Goal: Task Accomplishment & Management: Use online tool/utility

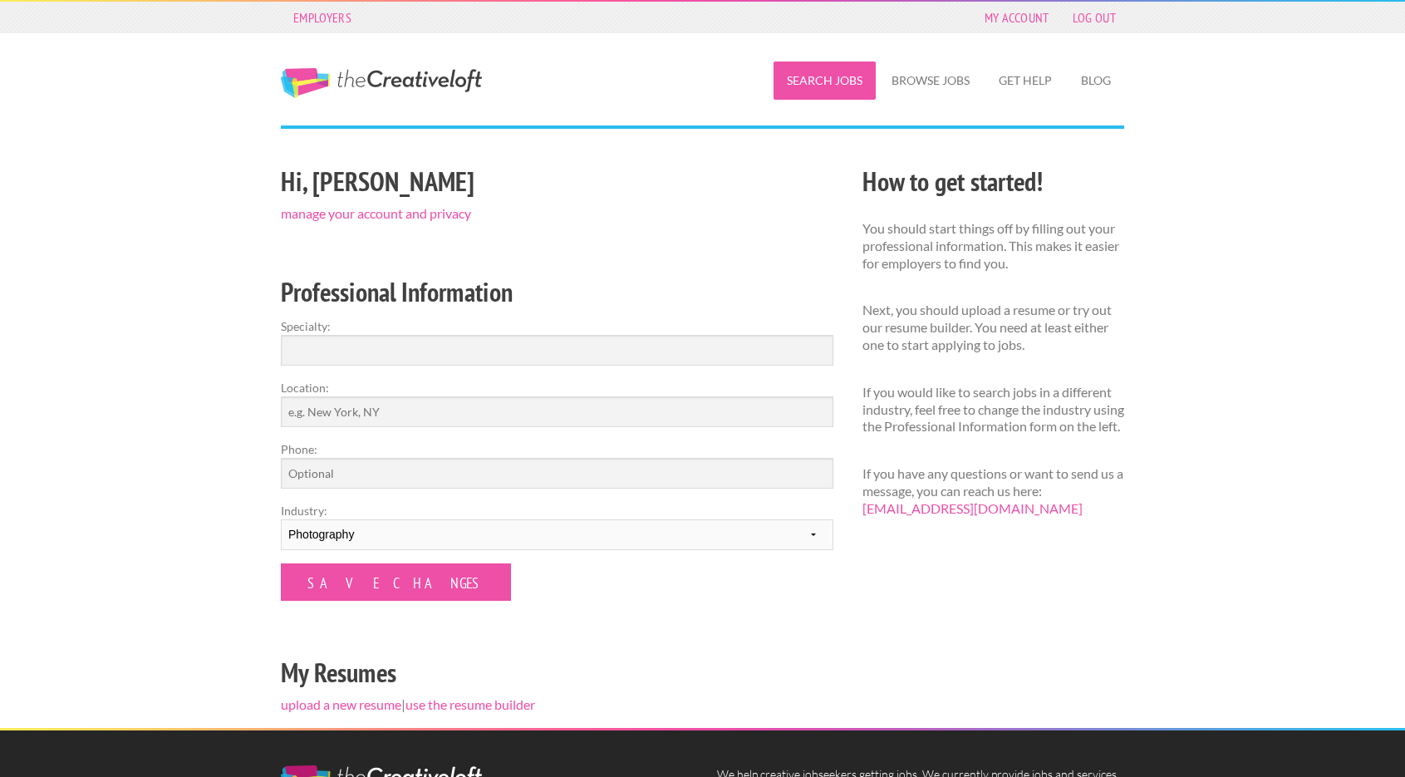
click at [812, 71] on link "Search Jobs" at bounding box center [824, 80] width 102 height 38
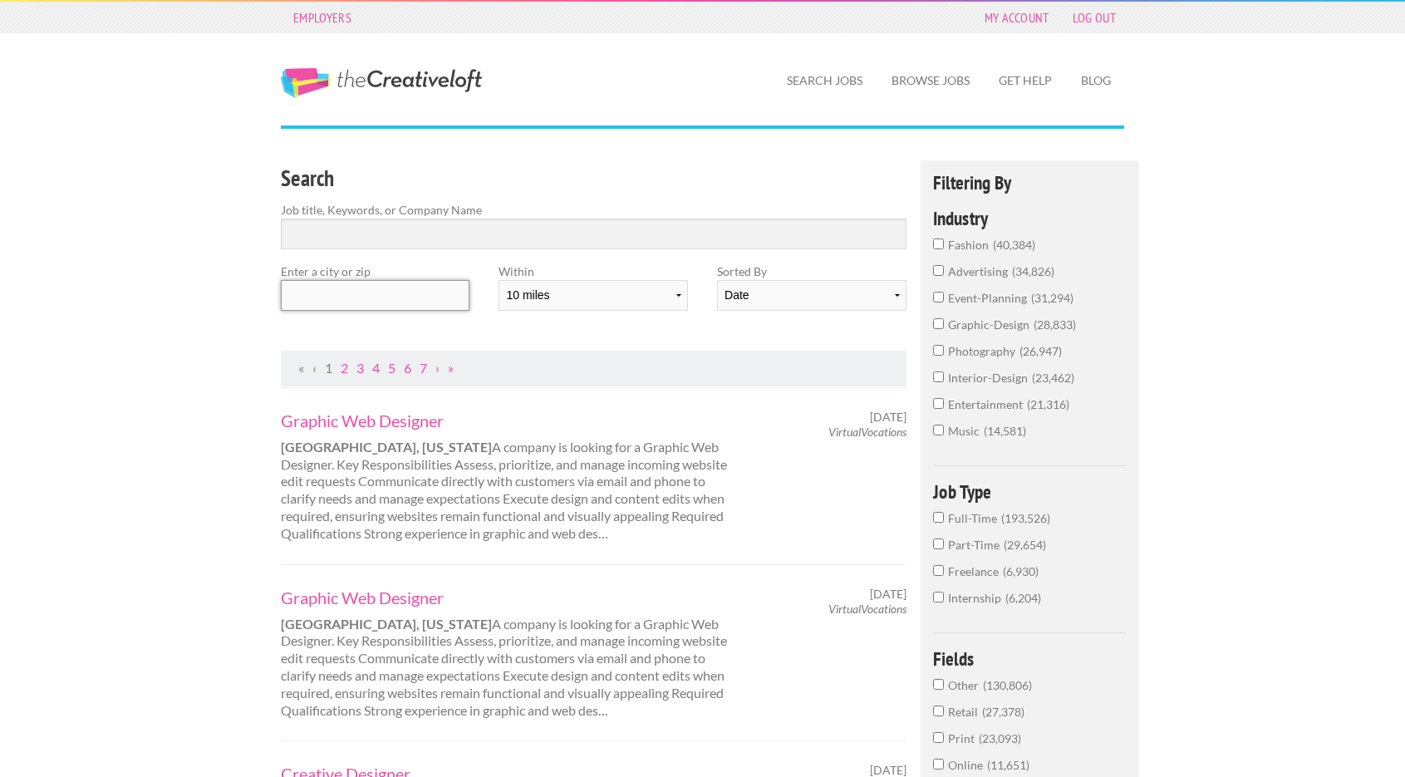
click at [424, 297] on input "text" at bounding box center [375, 295] width 189 height 31
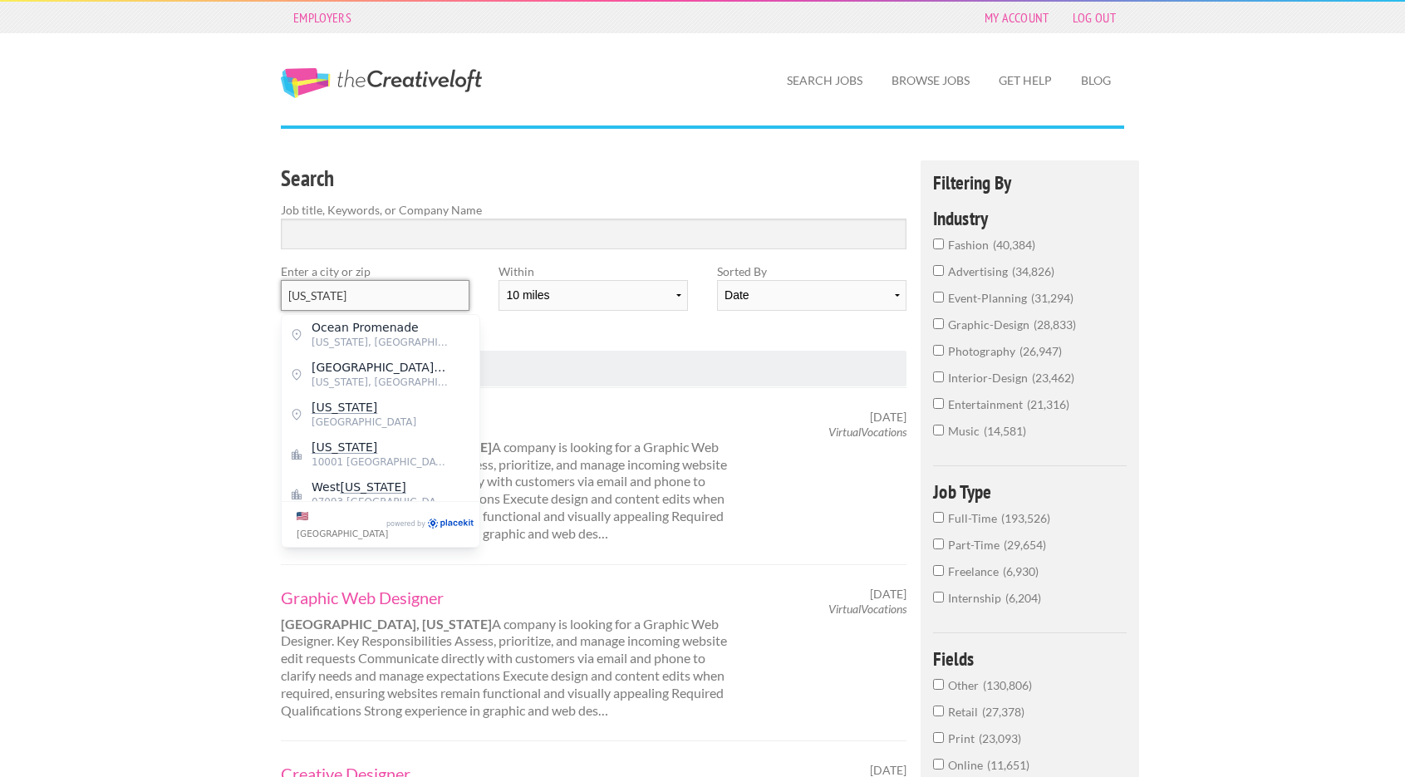
type input "[US_STATE]"
click at [370, 231] on input "Search" at bounding box center [593, 233] width 625 height 31
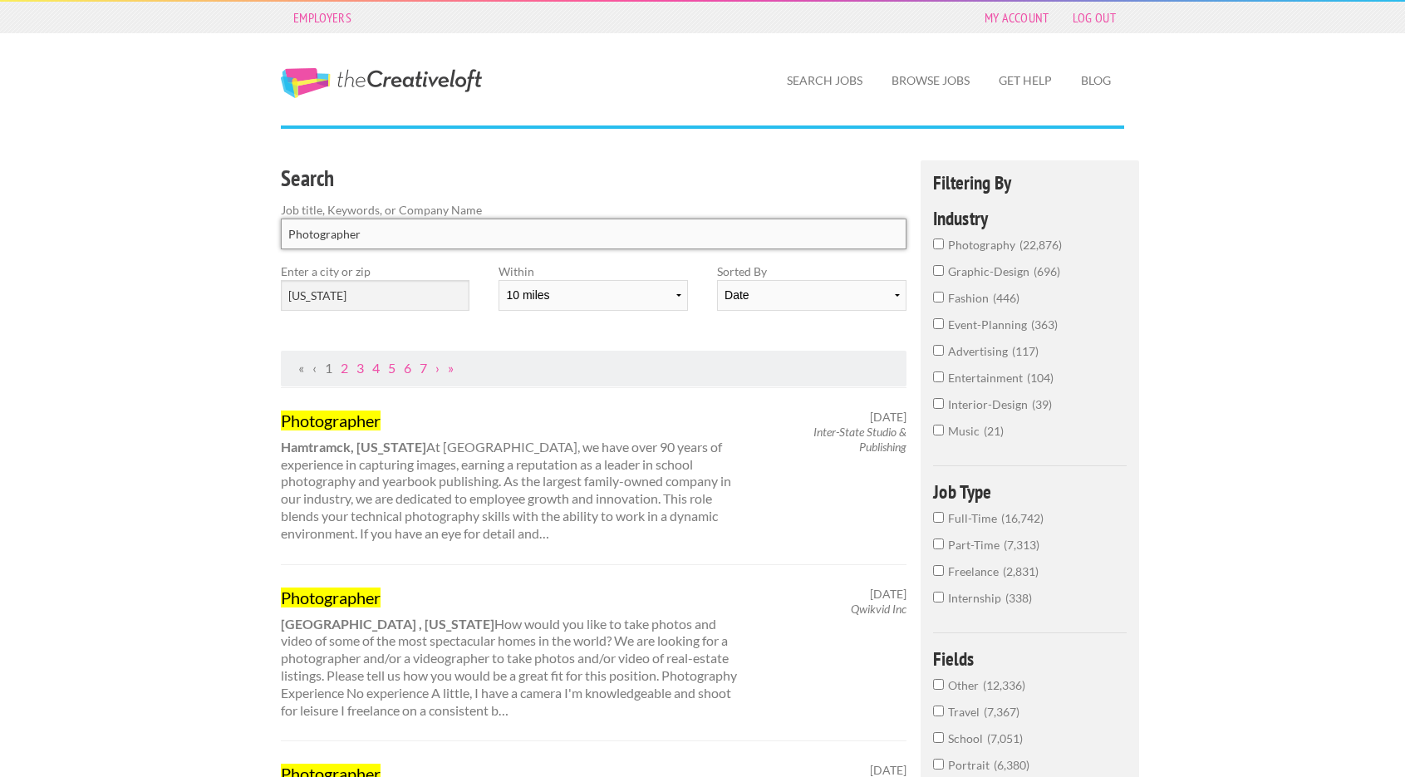
type input "Photographer"
click button "submit" at bounding box center [0, 0] width 0 height 0
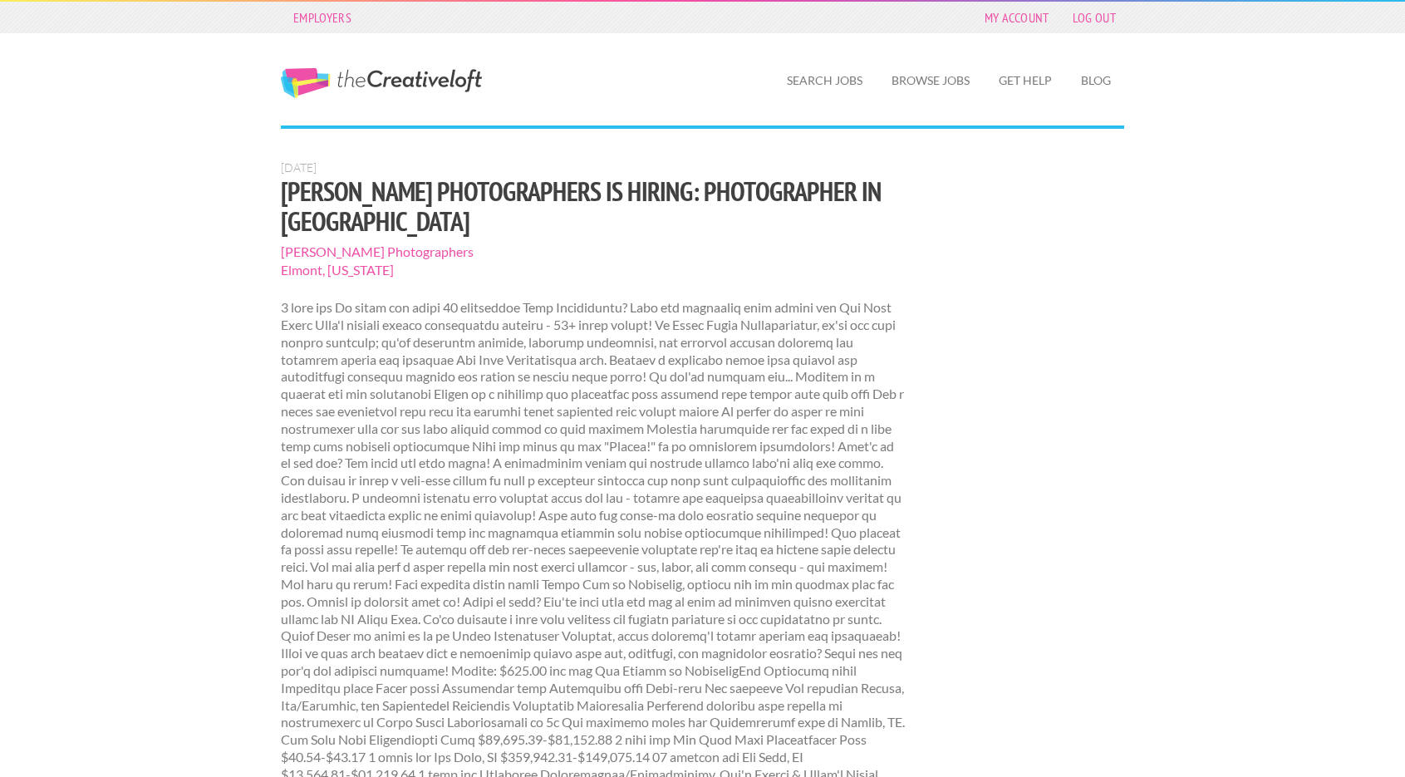
click at [410, 464] on p at bounding box center [593, 584] width 625 height 570
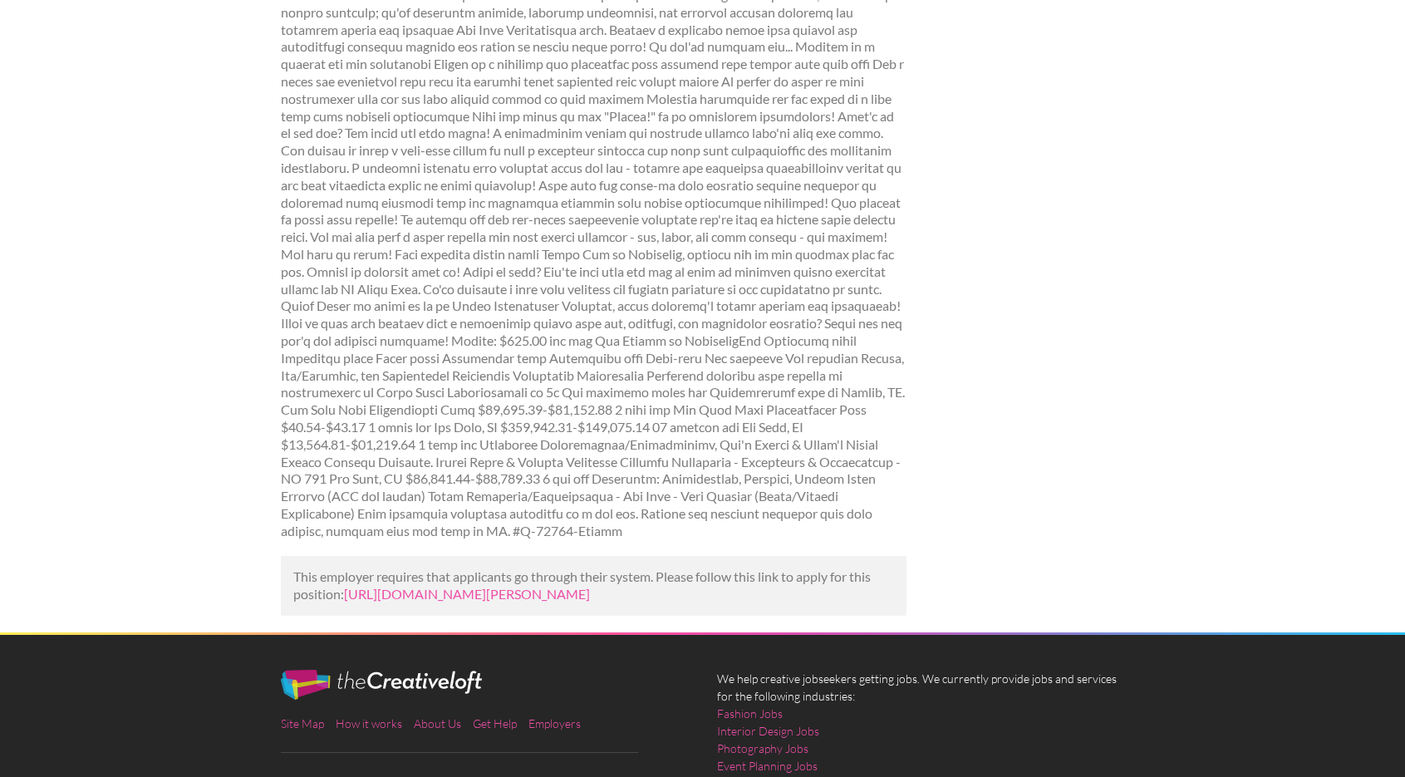
scroll to position [332, 0]
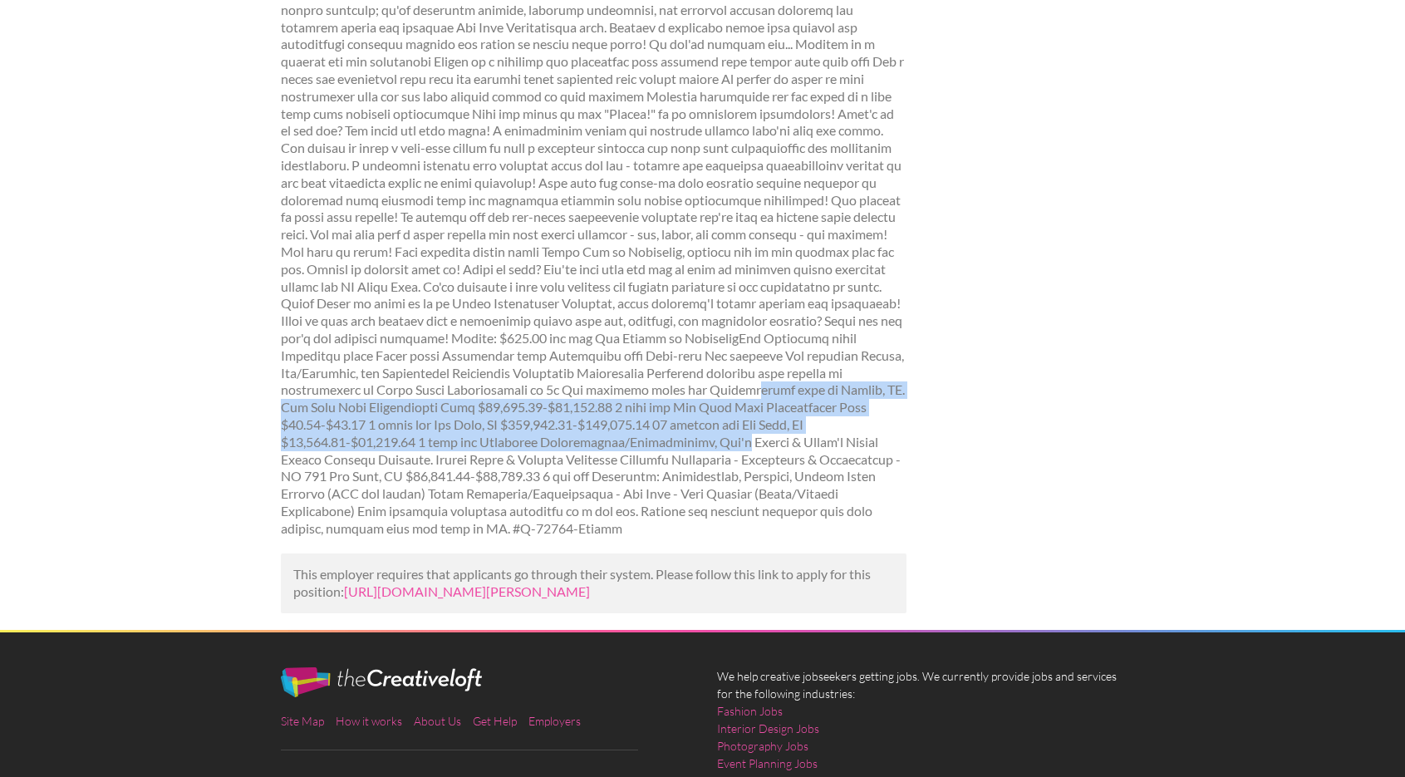
drag, startPoint x: 624, startPoint y: 385, endPoint x: 613, endPoint y: 446, distance: 62.4
click at [613, 446] on p at bounding box center [593, 252] width 625 height 570
click at [612, 446] on p at bounding box center [593, 252] width 625 height 570
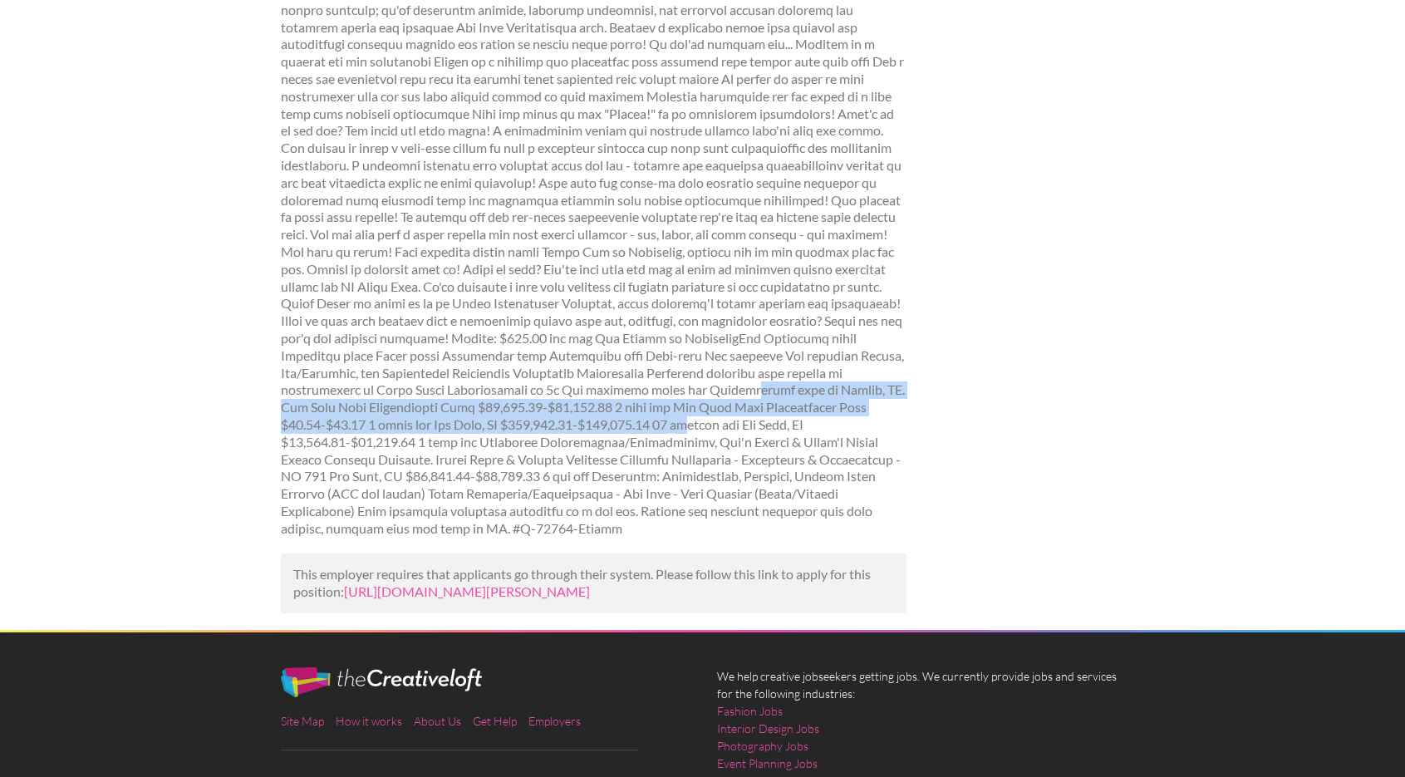
drag, startPoint x: 624, startPoint y: 397, endPoint x: 617, endPoint y: 419, distance: 22.6
click at [617, 419] on p at bounding box center [593, 252] width 625 height 570
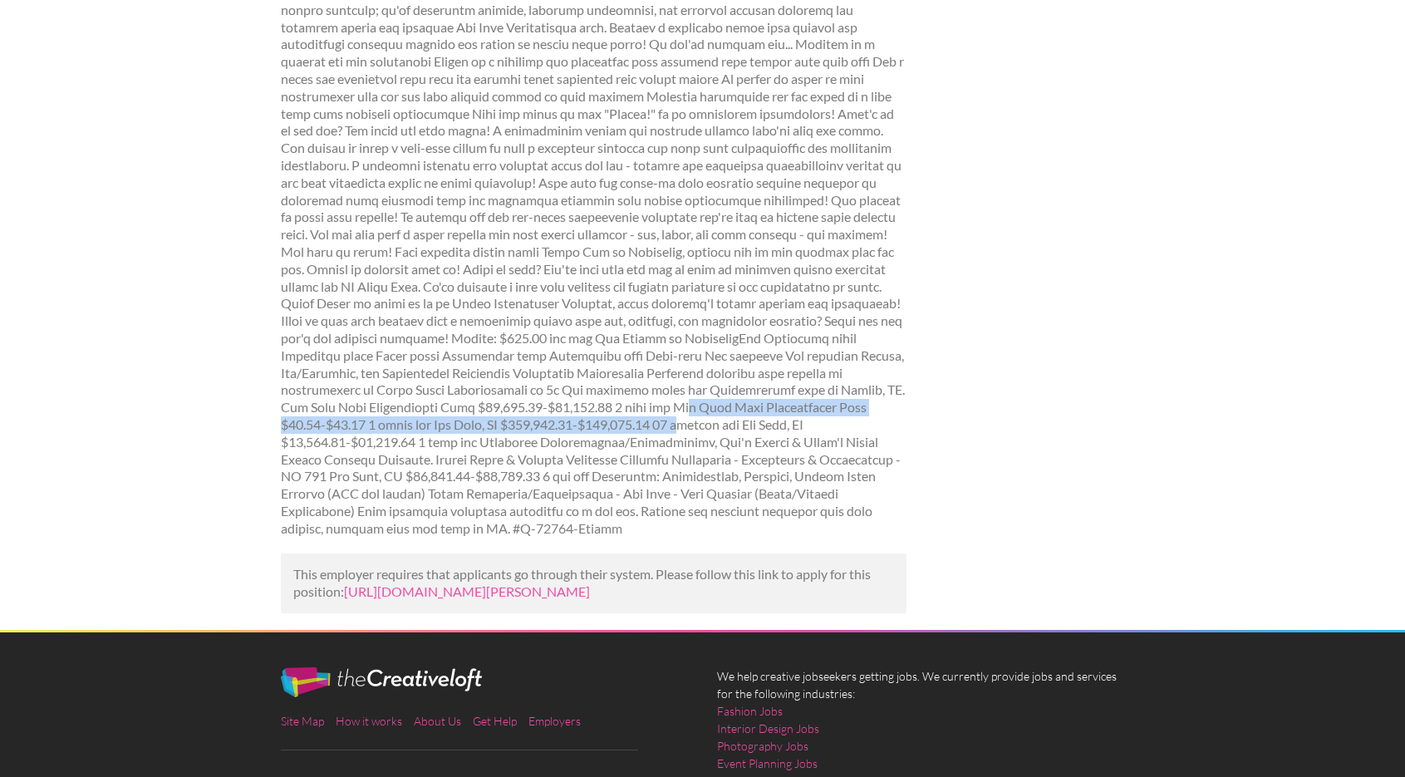
drag, startPoint x: 611, startPoint y: 404, endPoint x: 610, endPoint y: 417, distance: 13.3
click at [611, 419] on p at bounding box center [593, 252] width 625 height 570
click at [610, 417] on p at bounding box center [593, 252] width 625 height 570
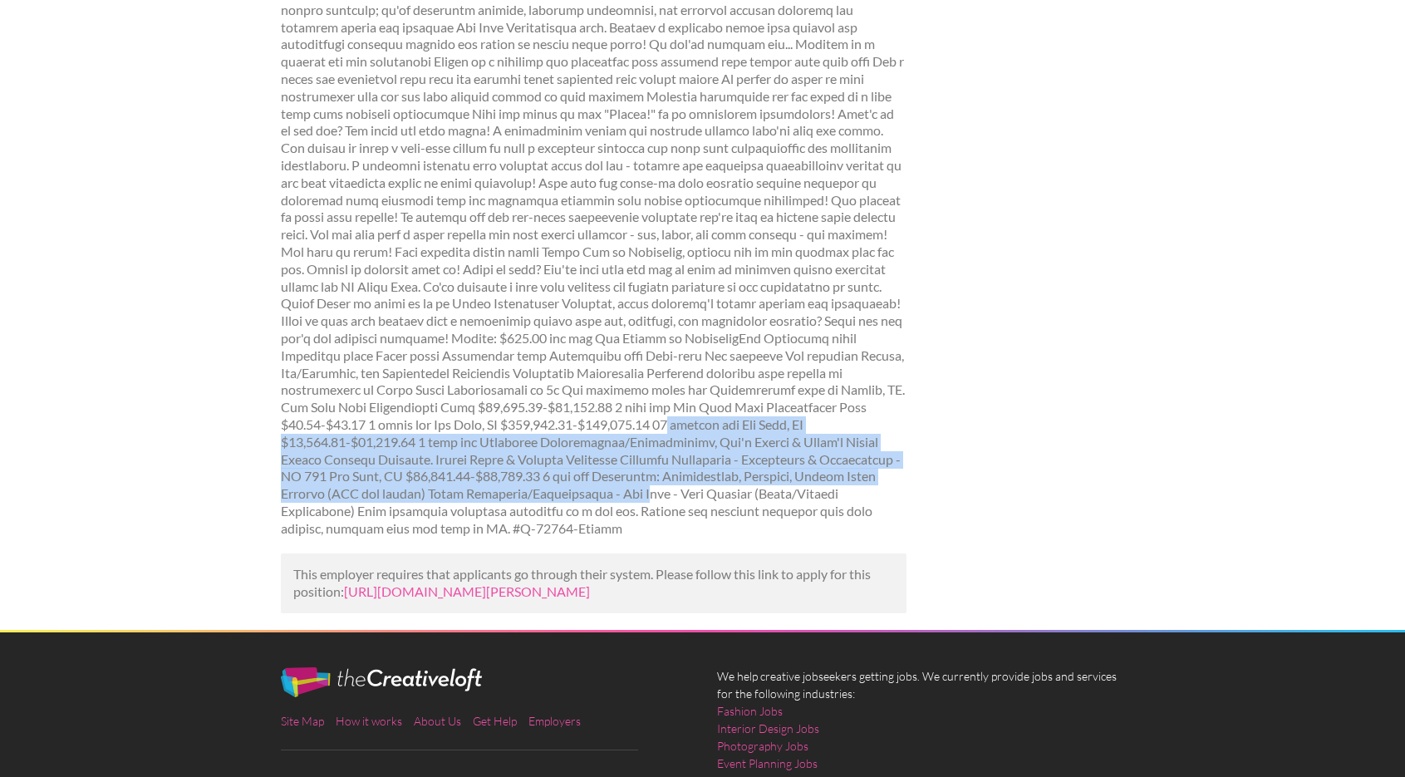
drag, startPoint x: 597, startPoint y: 424, endPoint x: 576, endPoint y: 484, distance: 64.4
click at [576, 486] on p at bounding box center [593, 252] width 625 height 570
click at [576, 484] on p at bounding box center [593, 252] width 625 height 570
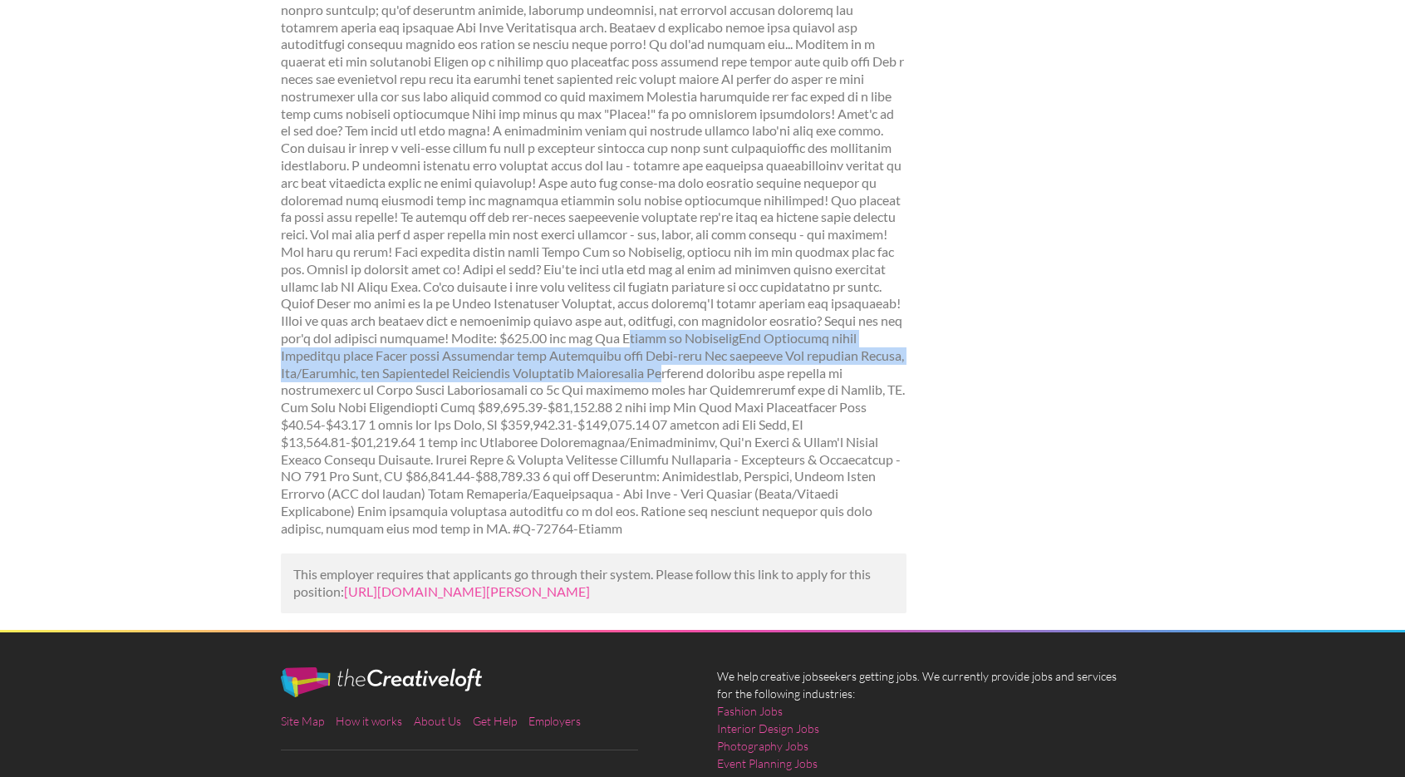
drag, startPoint x: 580, startPoint y: 334, endPoint x: 573, endPoint y: 371, distance: 38.0
click at [573, 371] on p at bounding box center [593, 252] width 625 height 570
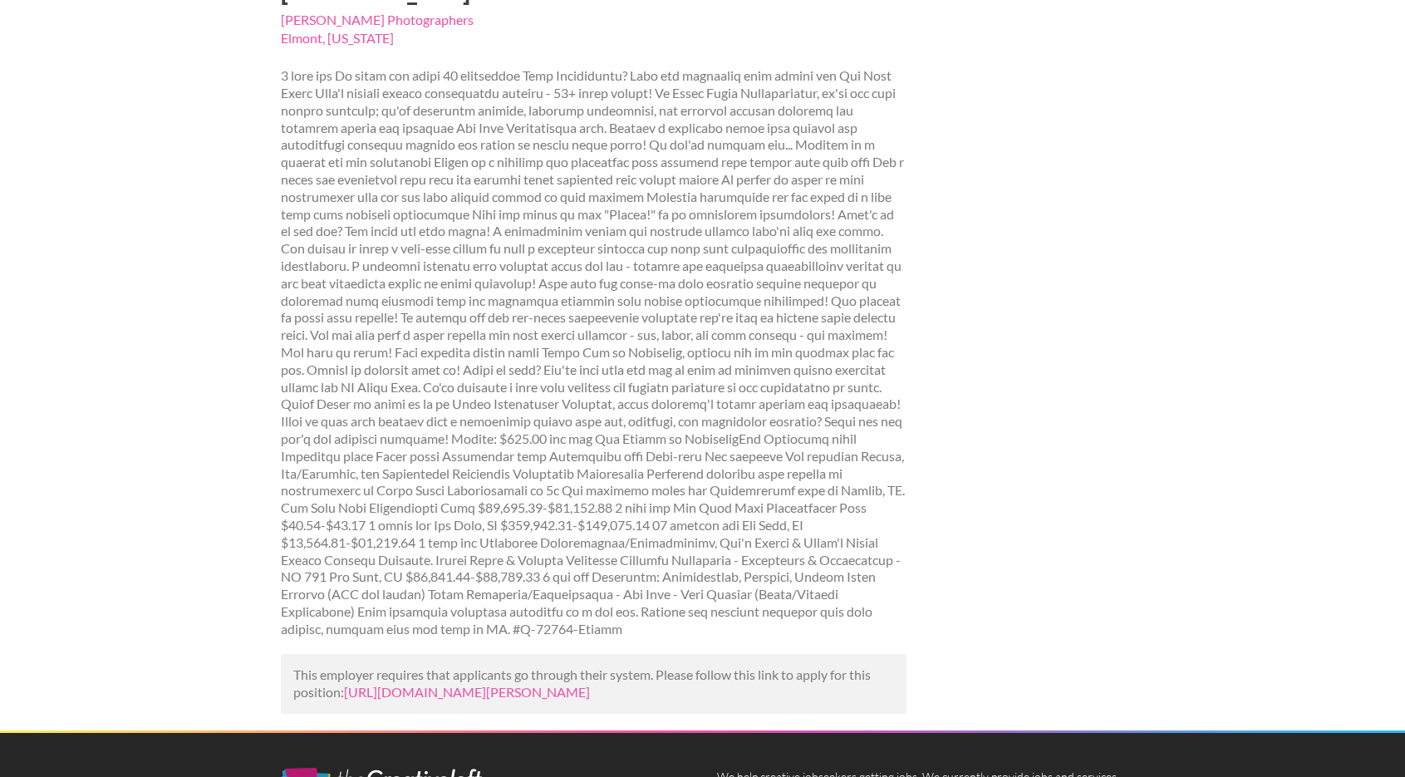
scroll to position [199, 0]
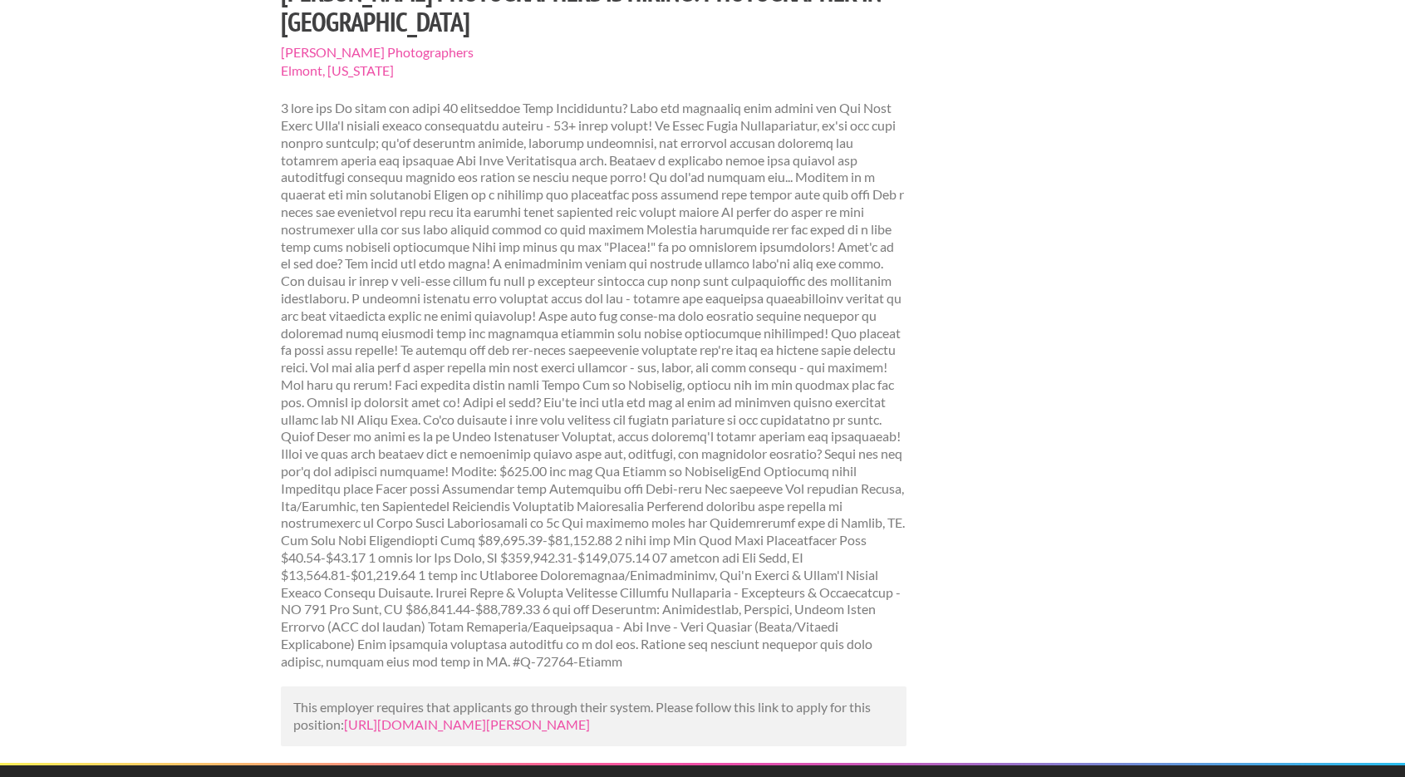
click at [214, 629] on div "Employers My Account Log Out The Creative Loft Search Jobs Browse Jobs Get Help…" at bounding box center [702, 434] width 1405 height 1266
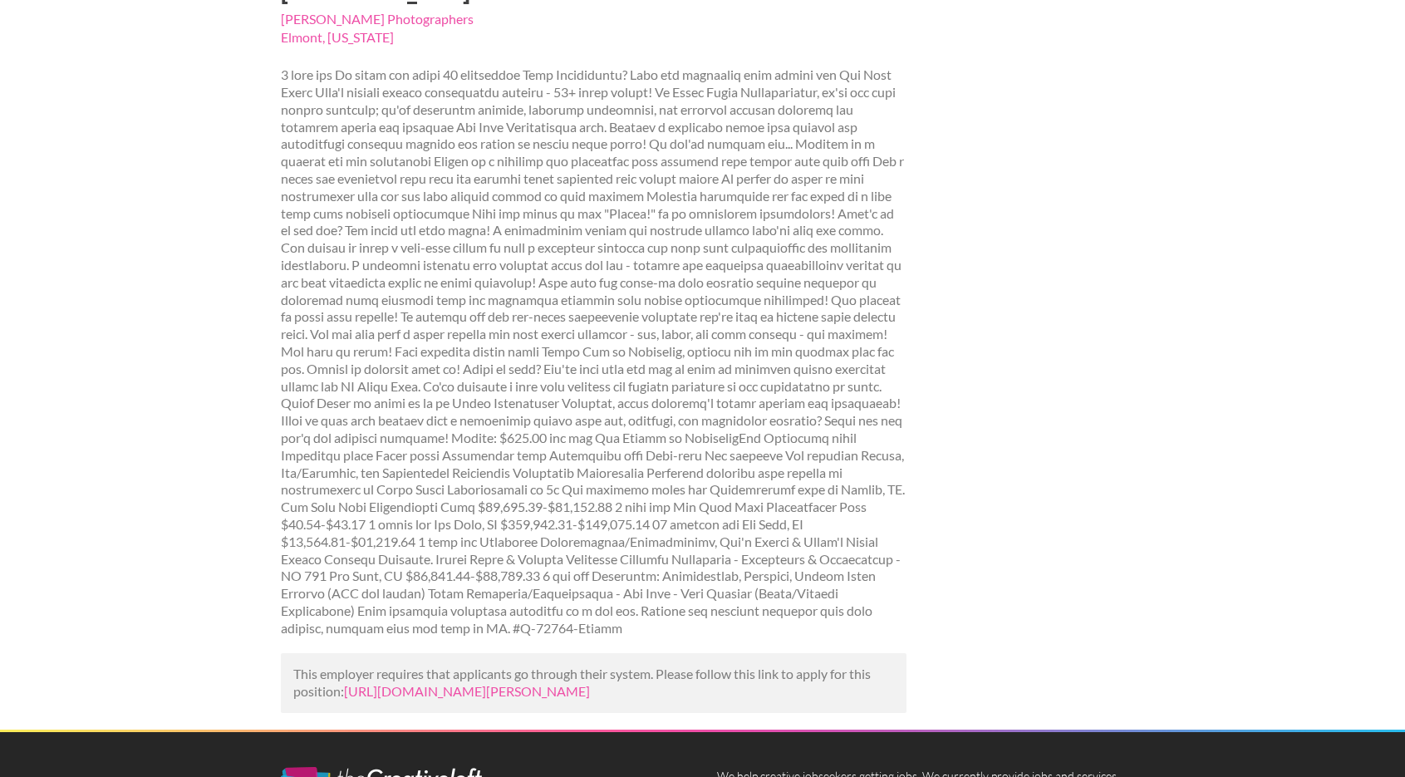
scroll to position [266, 0]
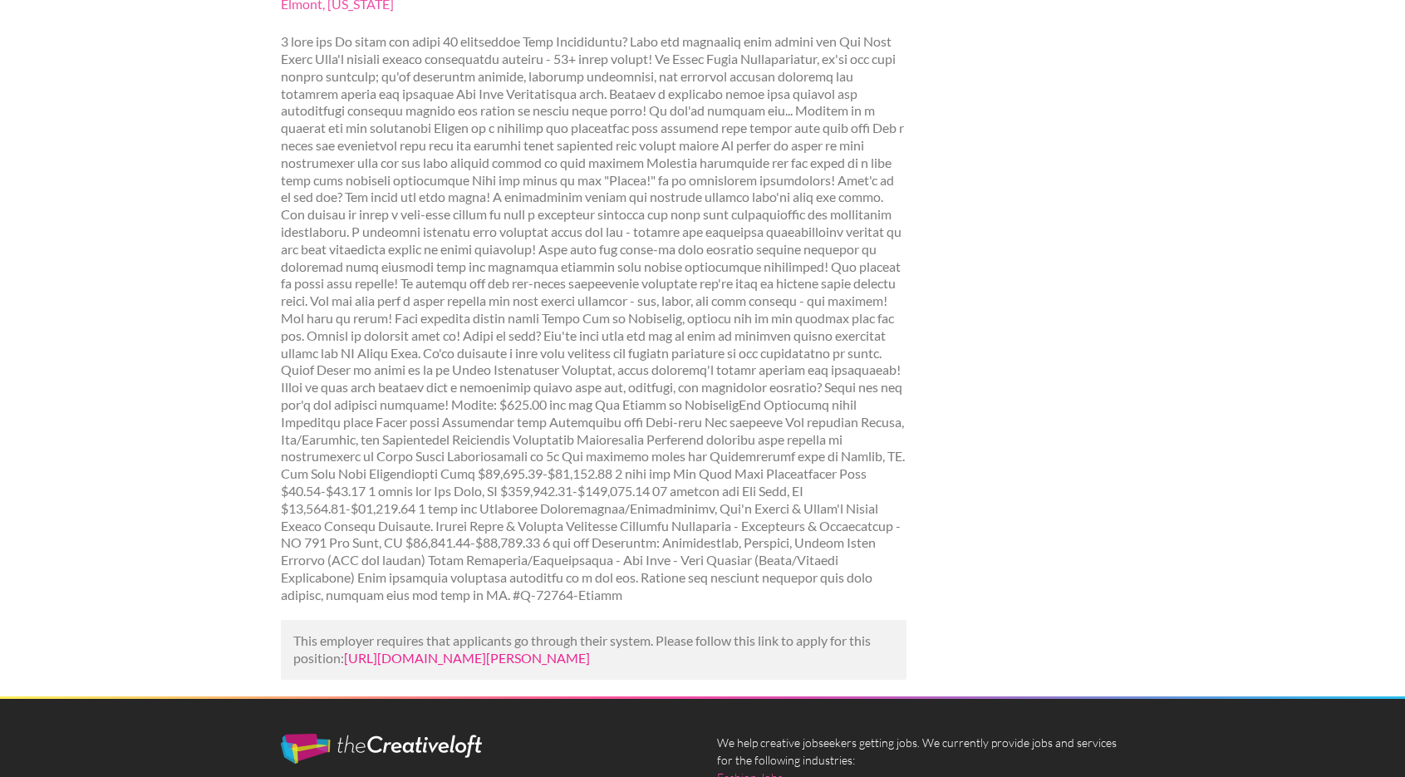
click at [434, 651] on link "https://www.mediabistro.com/jobs/1186706428-irvin-simon-photographers-is-hiring…" at bounding box center [467, 658] width 246 height 16
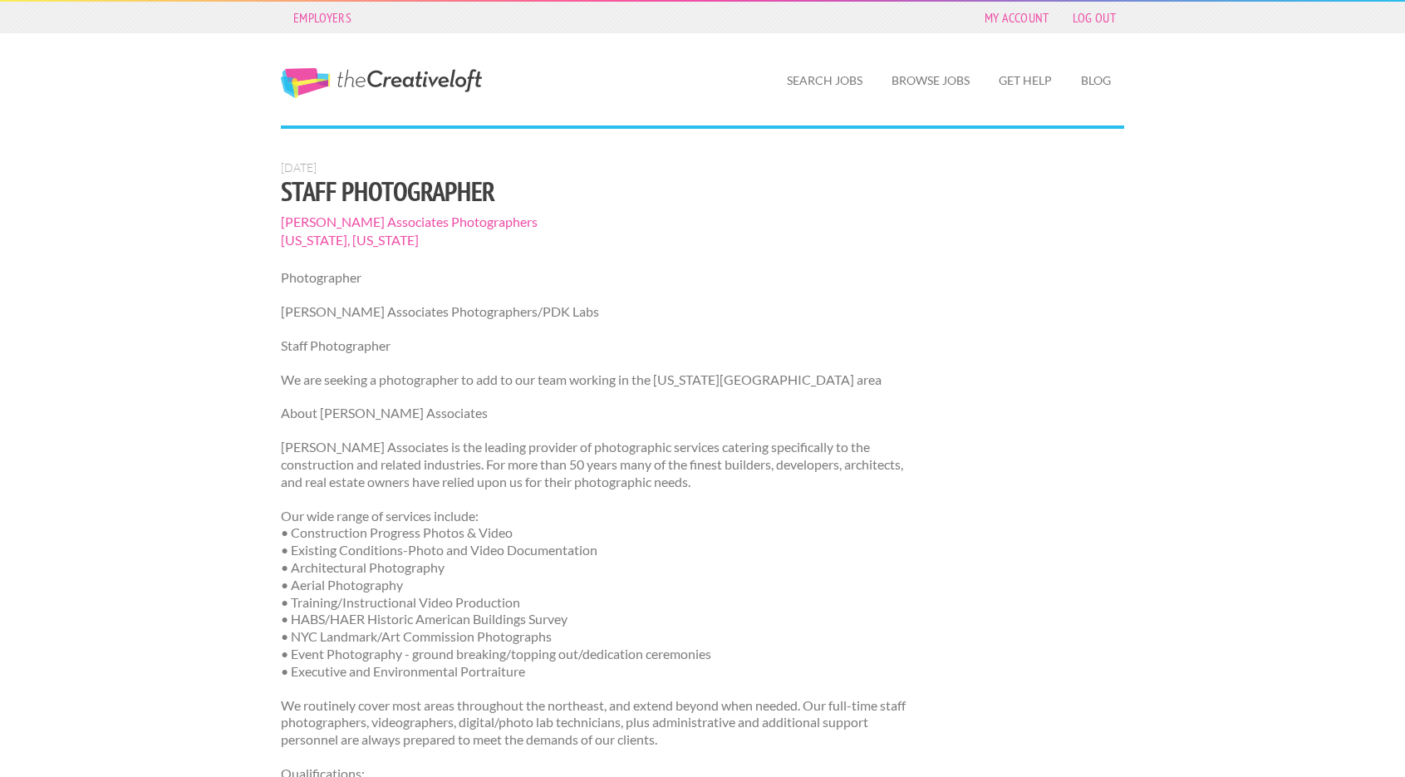
click at [587, 470] on p "[PERSON_NAME] Associates is the leading provider of photographic services cater…" at bounding box center [593, 464] width 625 height 51
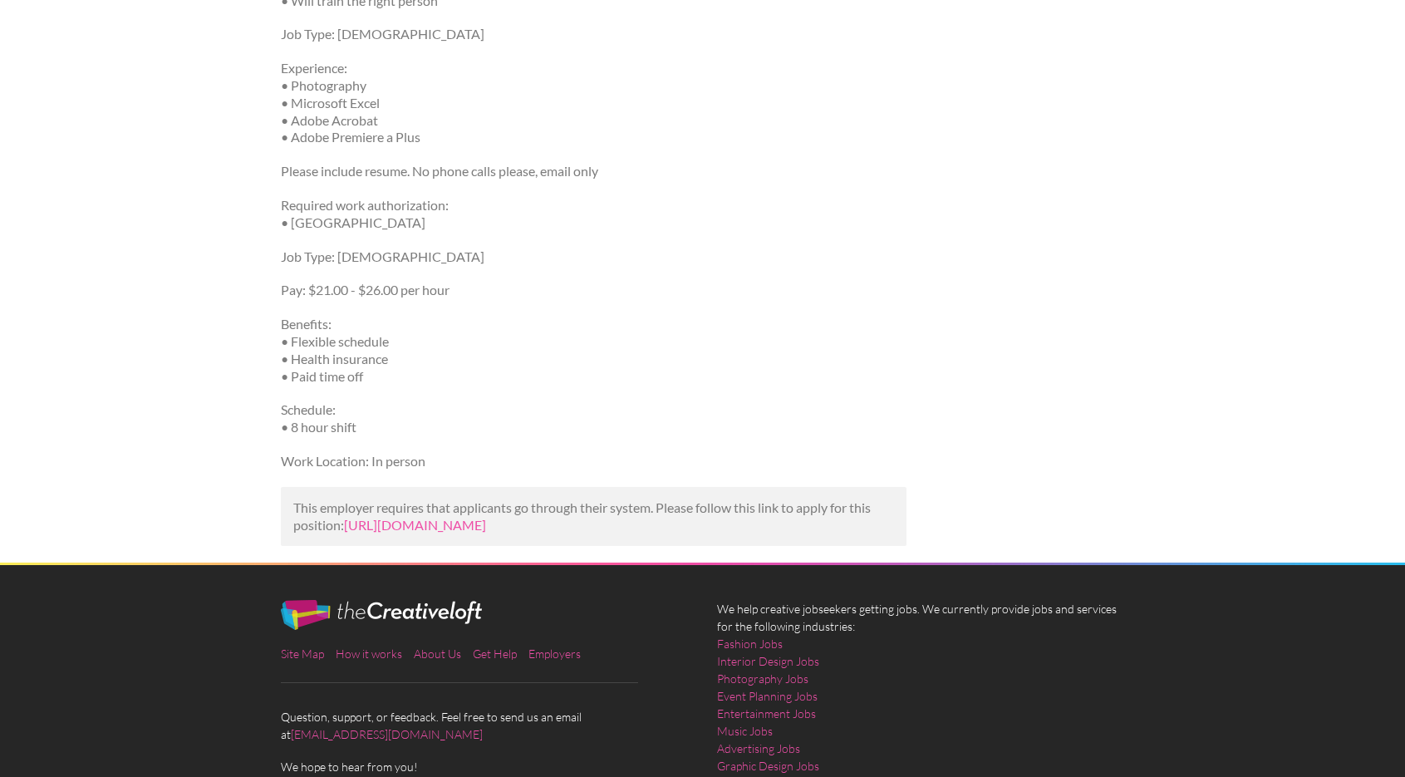
scroll to position [1030, 0]
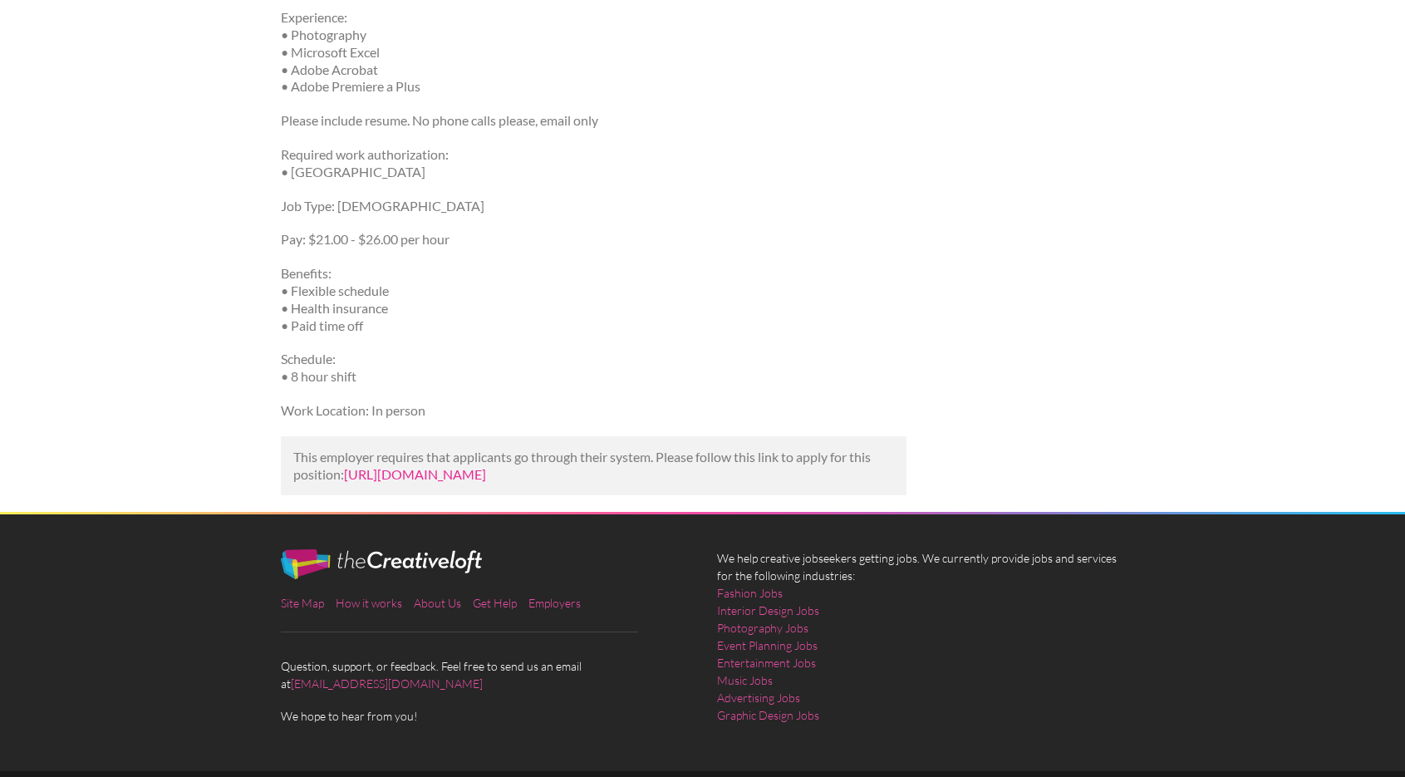
click at [486, 482] on link "https://www.simplyhired.com/job/cB_TzbhpRQabGTGhsn02Y5q-1y1hWdet3EWPwqg5qvjG-nl…" at bounding box center [415, 474] width 142 height 16
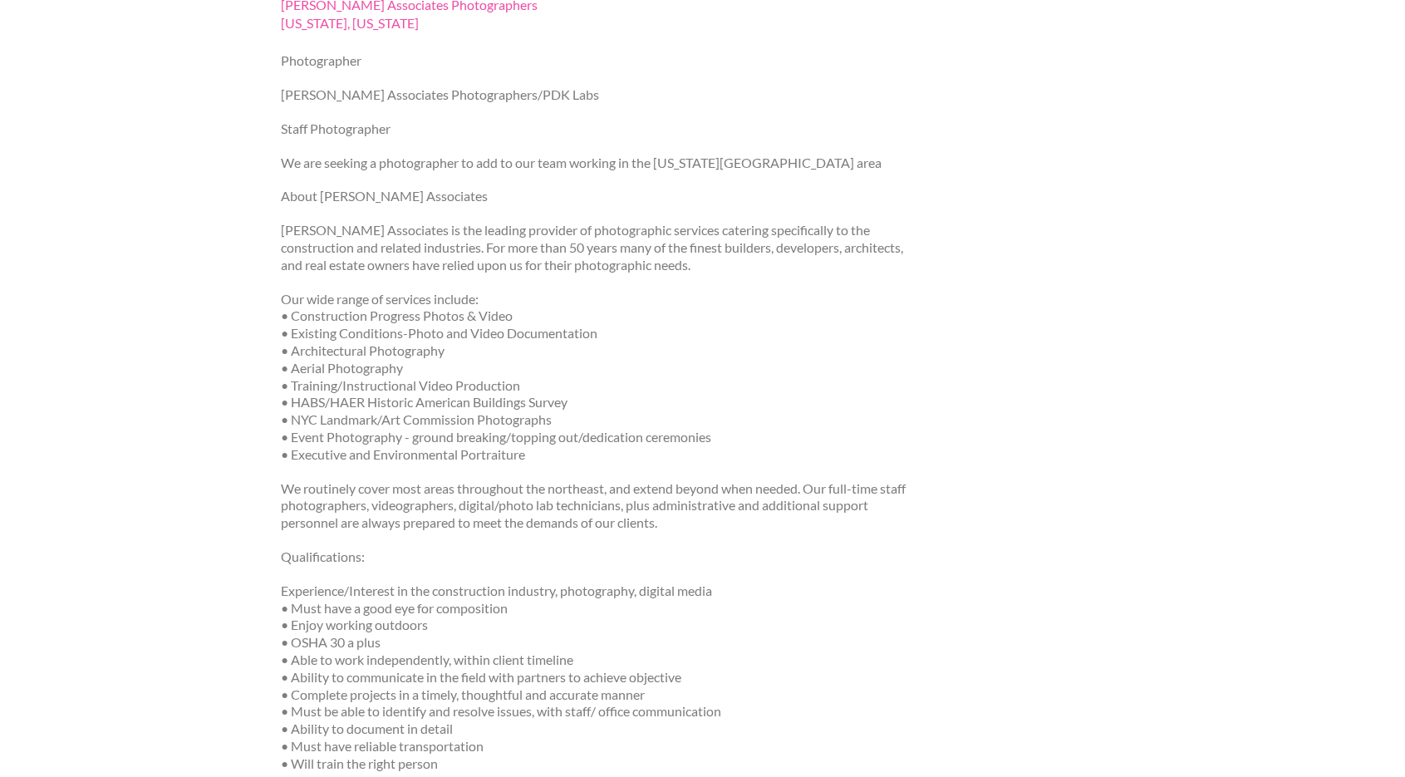
scroll to position [0, 0]
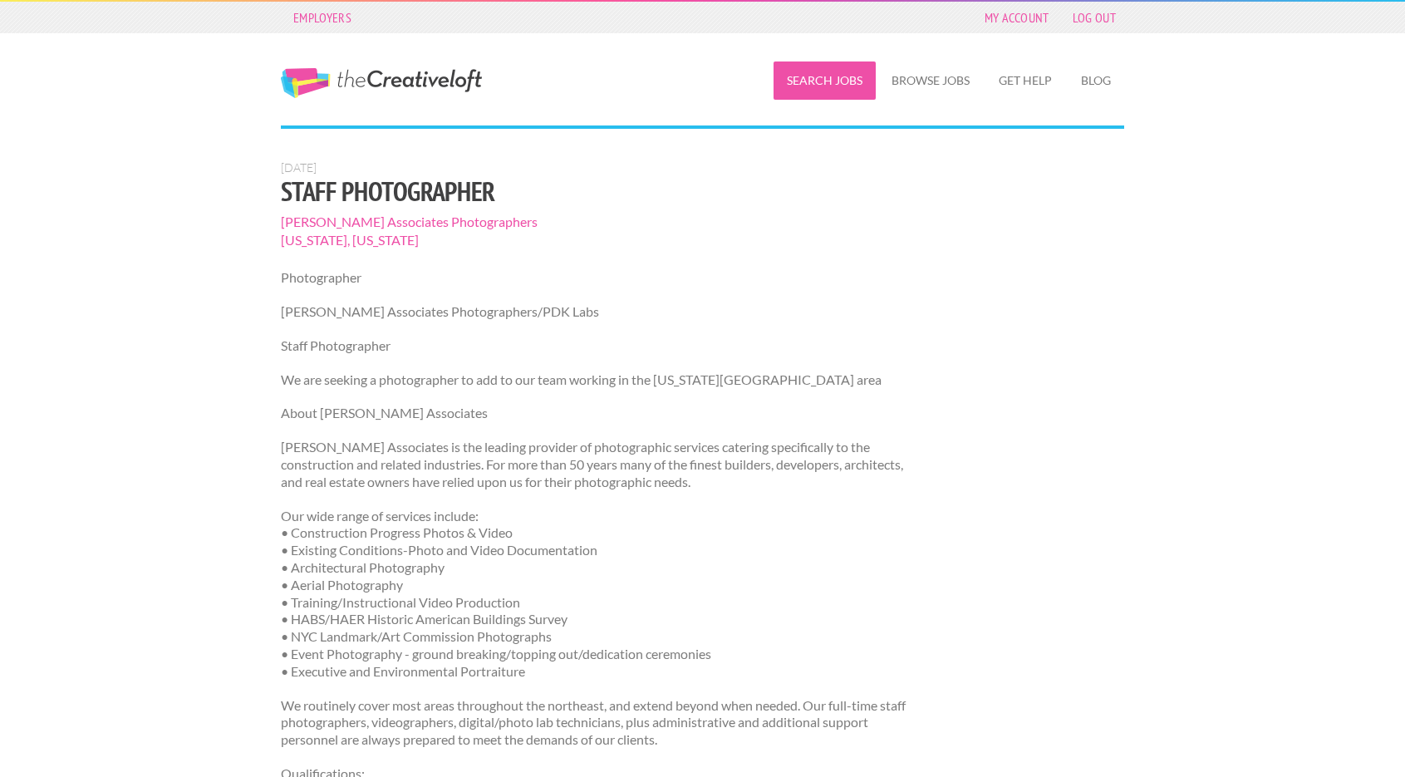
click at [835, 76] on link "Search Jobs" at bounding box center [824, 80] width 102 height 38
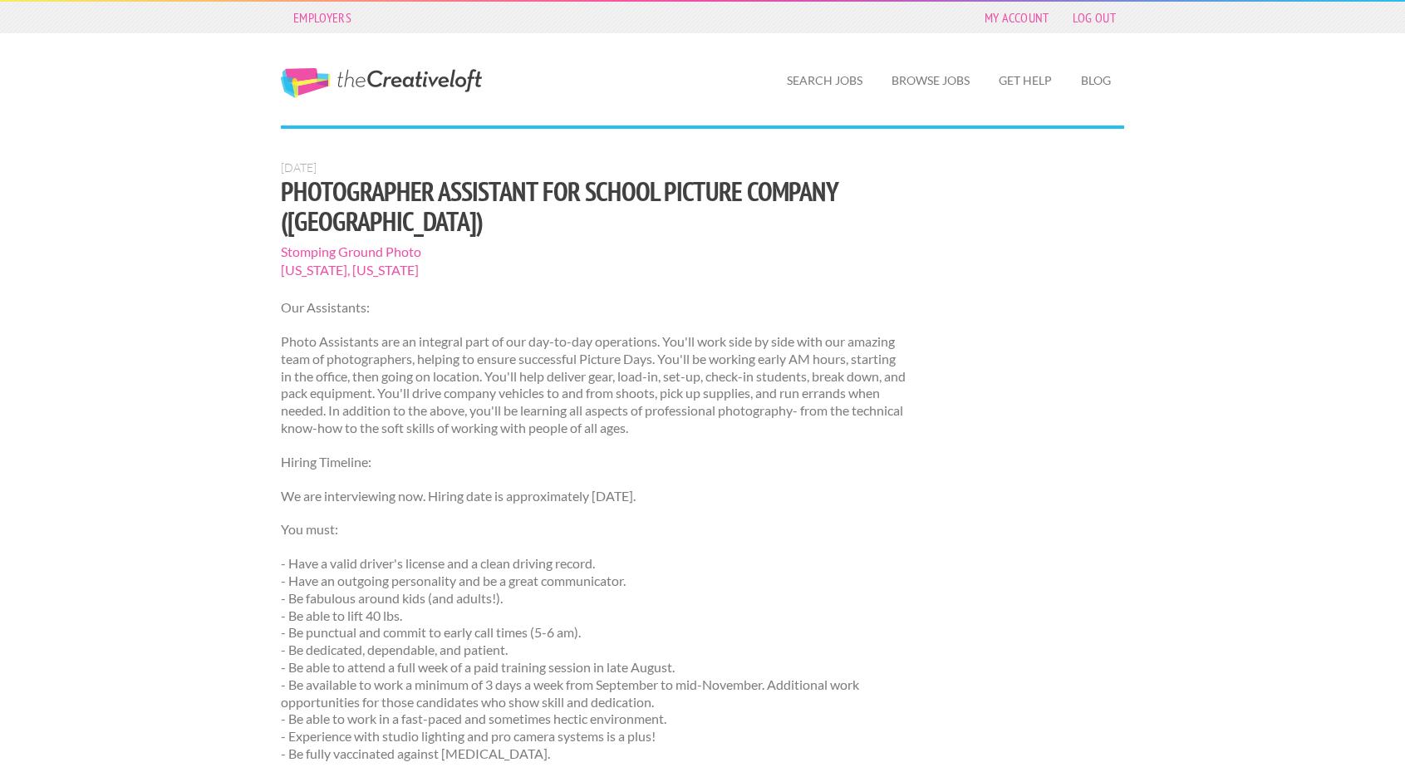
click at [358, 555] on p "- Have a valid driver's license and a clean driving record. - Have an outgoing …" at bounding box center [593, 659] width 625 height 208
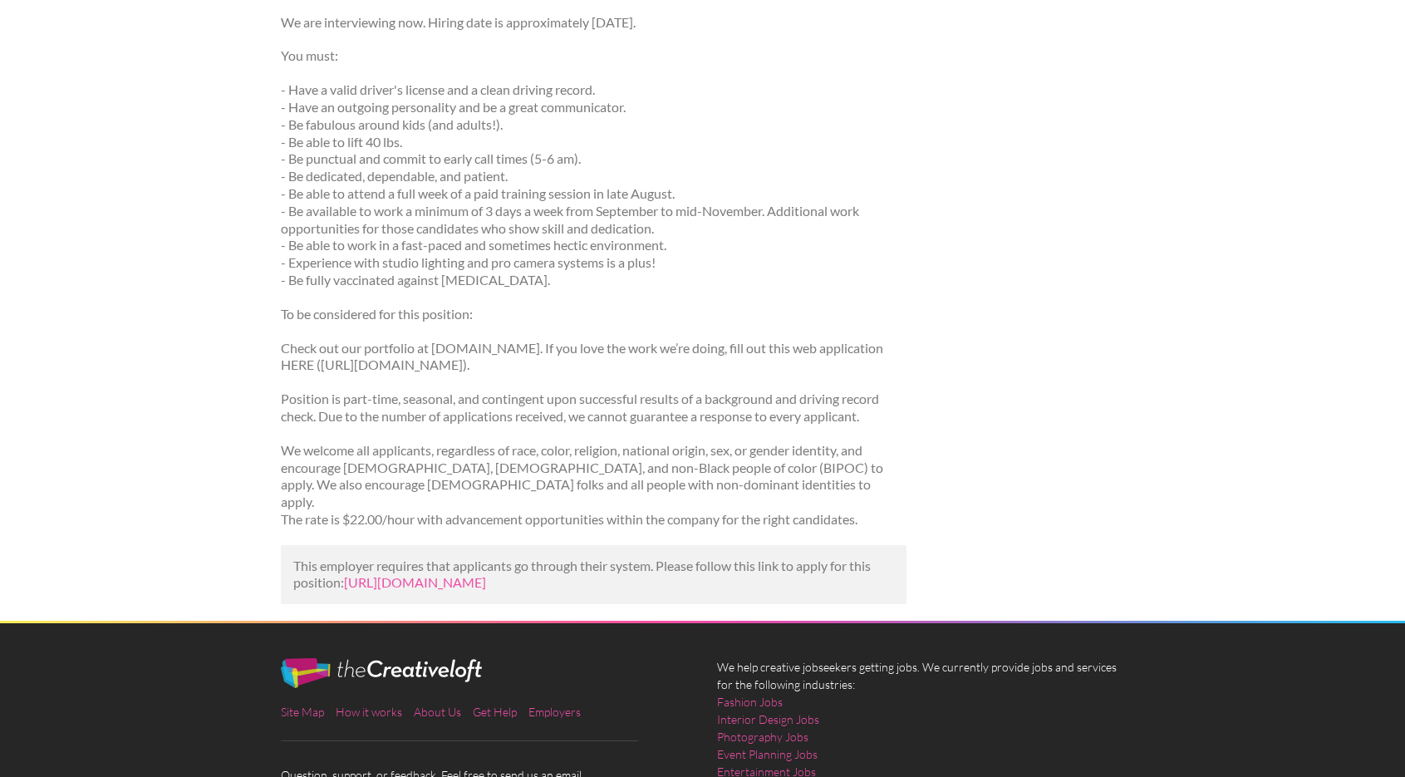
scroll to position [498, 0]
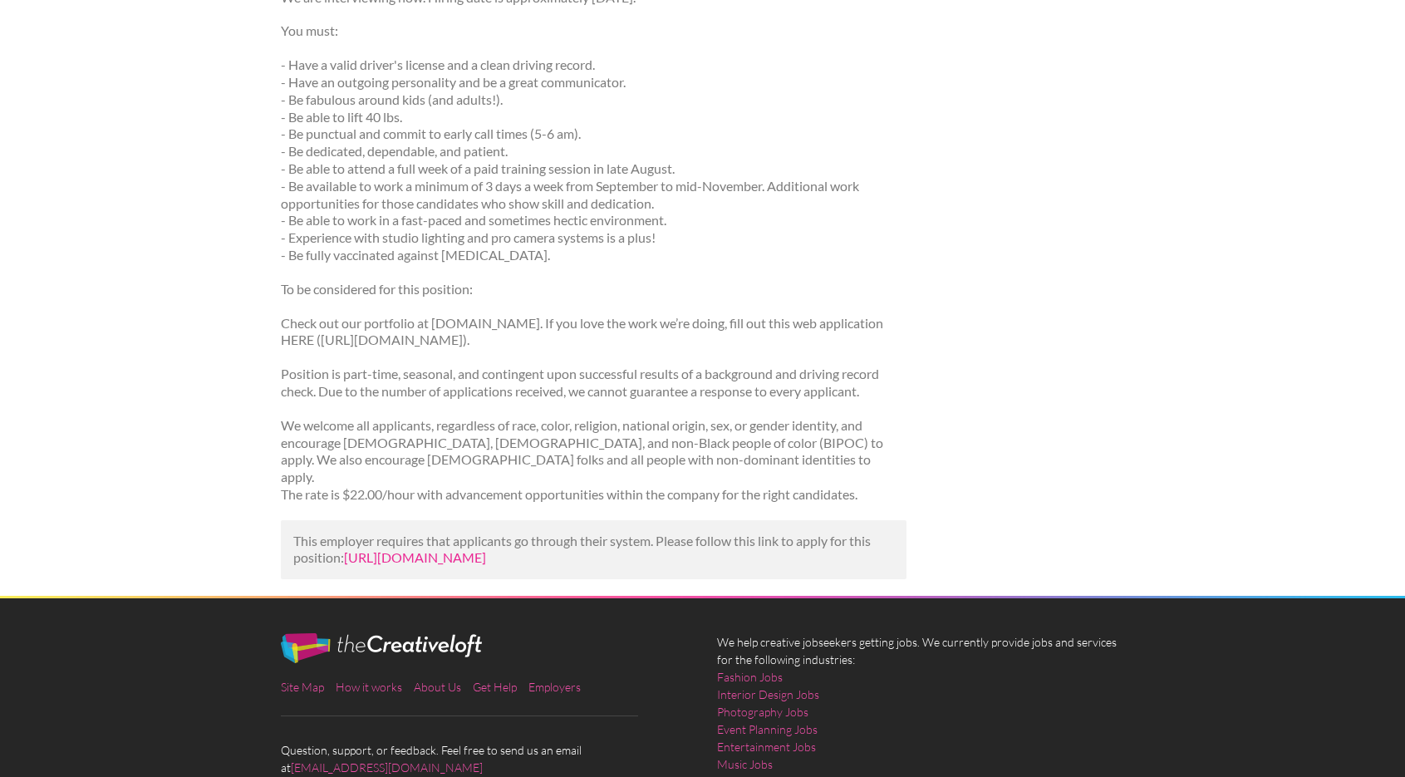
click at [409, 549] on link "https://www.listingsproject.com/listings/photographer-assistant-for-school-pict…" at bounding box center [415, 557] width 142 height 16
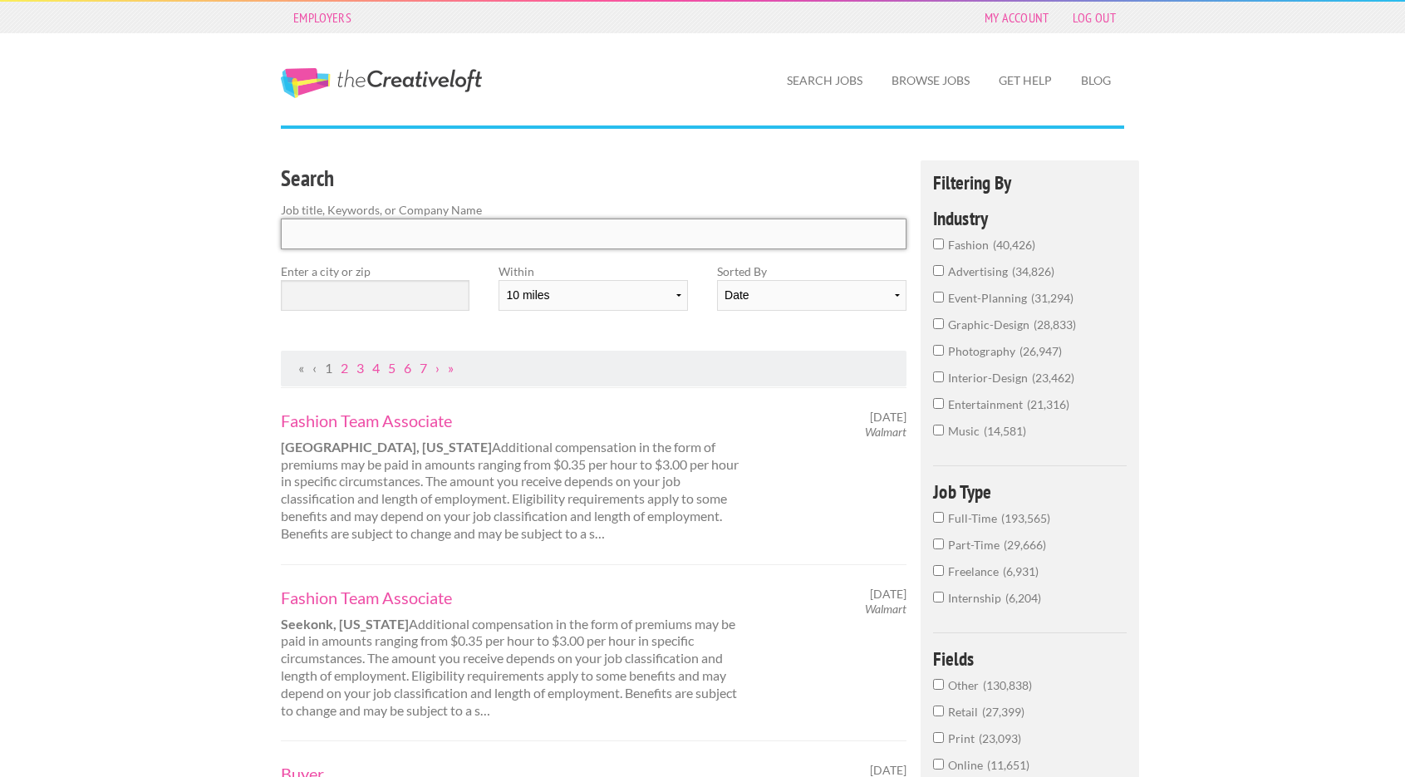
click at [537, 237] on input "Search" at bounding box center [593, 233] width 625 height 31
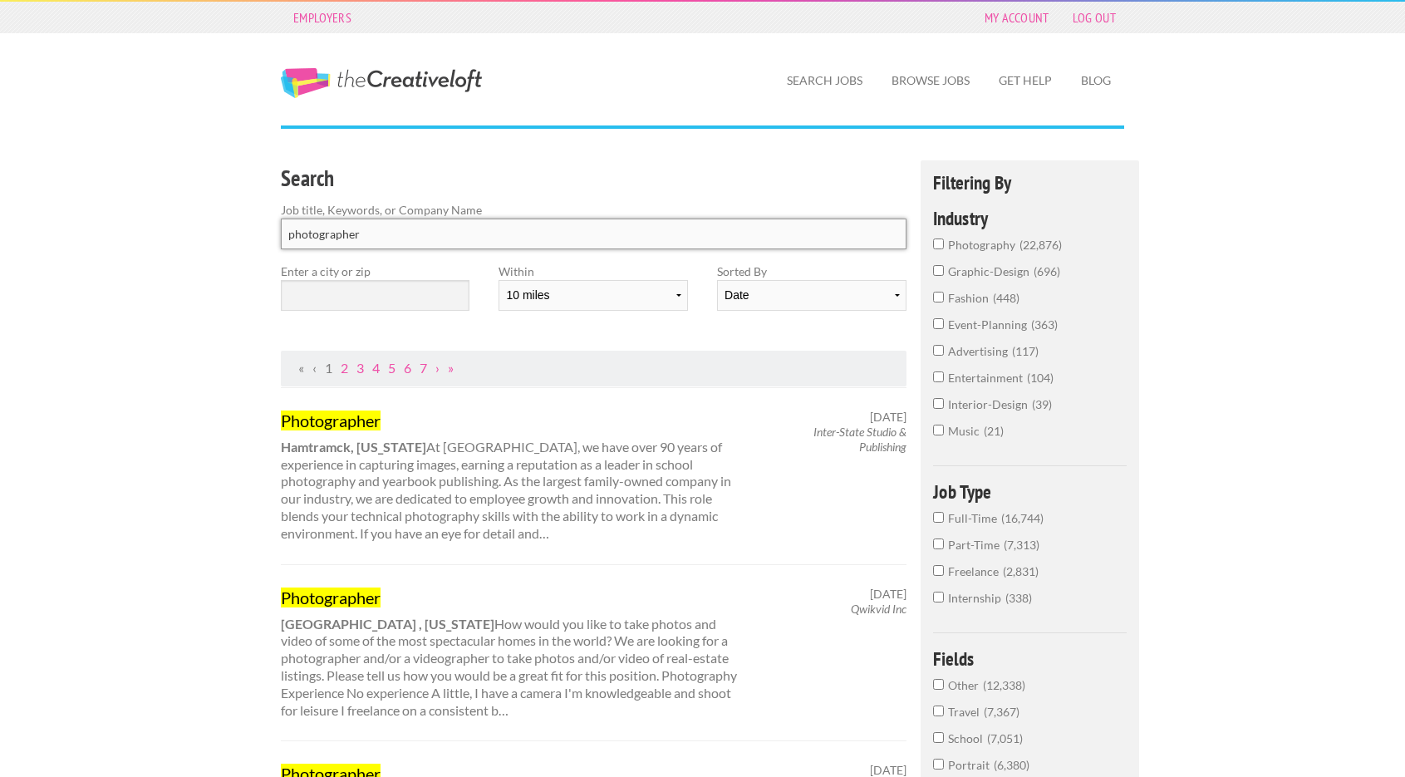
type input "photographer"
click at [428, 292] on input "text" at bounding box center [375, 295] width 189 height 31
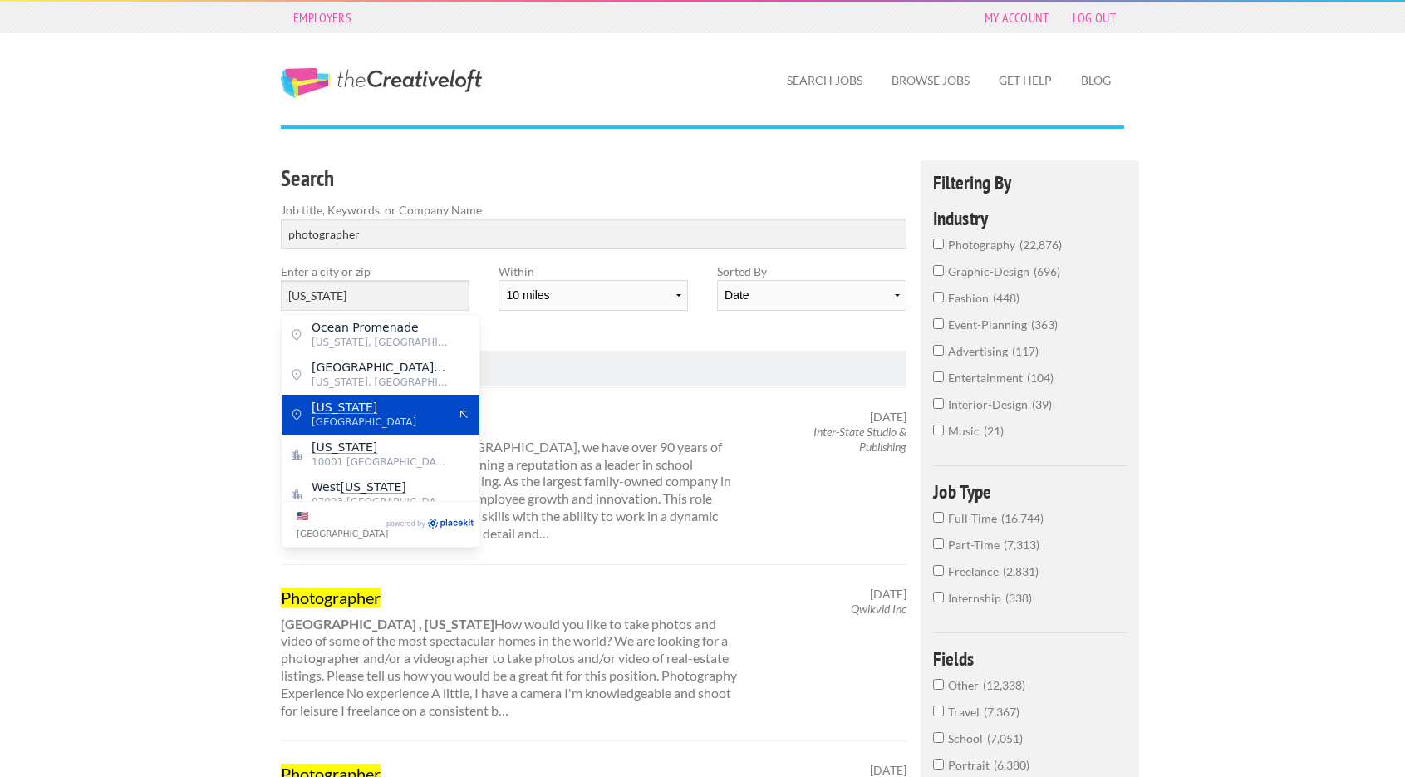
click at [414, 422] on span "[GEOGRAPHIC_DATA]" at bounding box center [379, 421] width 136 height 15
type input "[US_STATE]"
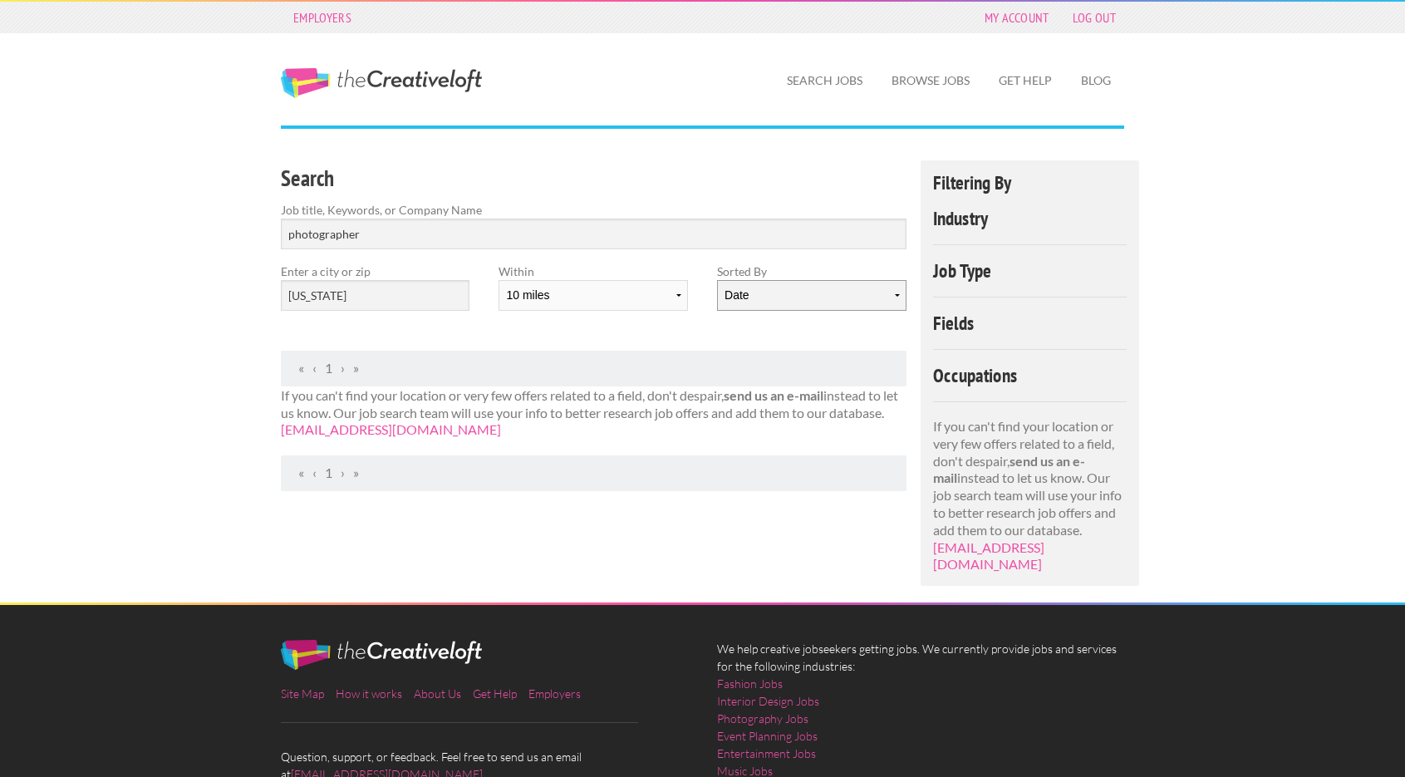
click at [788, 296] on select "Date Relevance" at bounding box center [811, 295] width 189 height 31
click at [717, 280] on select "Date Relevance" at bounding box center [811, 295] width 189 height 31
click at [788, 301] on select "Date Relevance" at bounding box center [811, 295] width 189 height 31
select select "jobs"
click at [717, 280] on select "Date Relevance" at bounding box center [811, 295] width 189 height 31
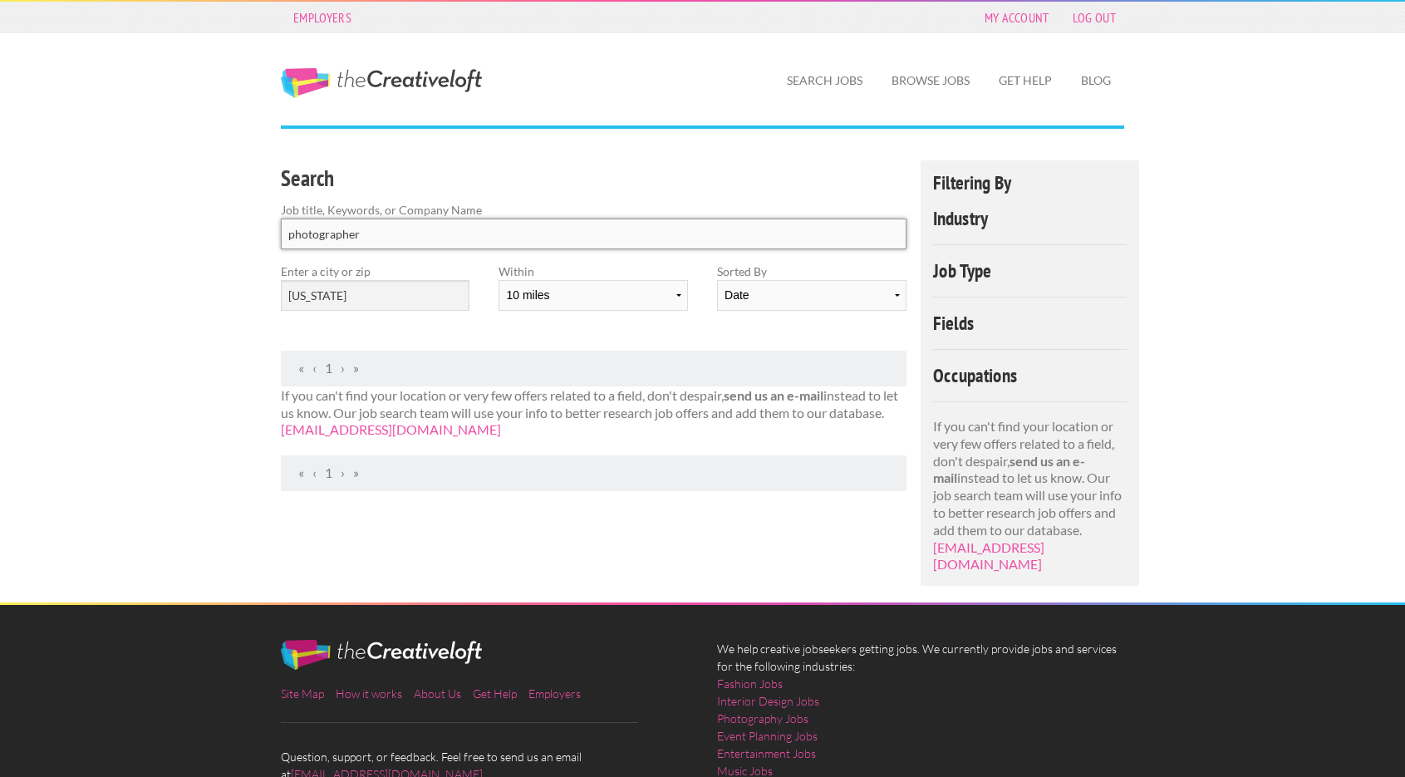
click at [522, 233] on input "photographer" at bounding box center [593, 233] width 625 height 31
type input "photography"
click button "submit" at bounding box center [0, 0] width 0 height 0
click at [391, 302] on input "[US_STATE]" at bounding box center [375, 295] width 189 height 31
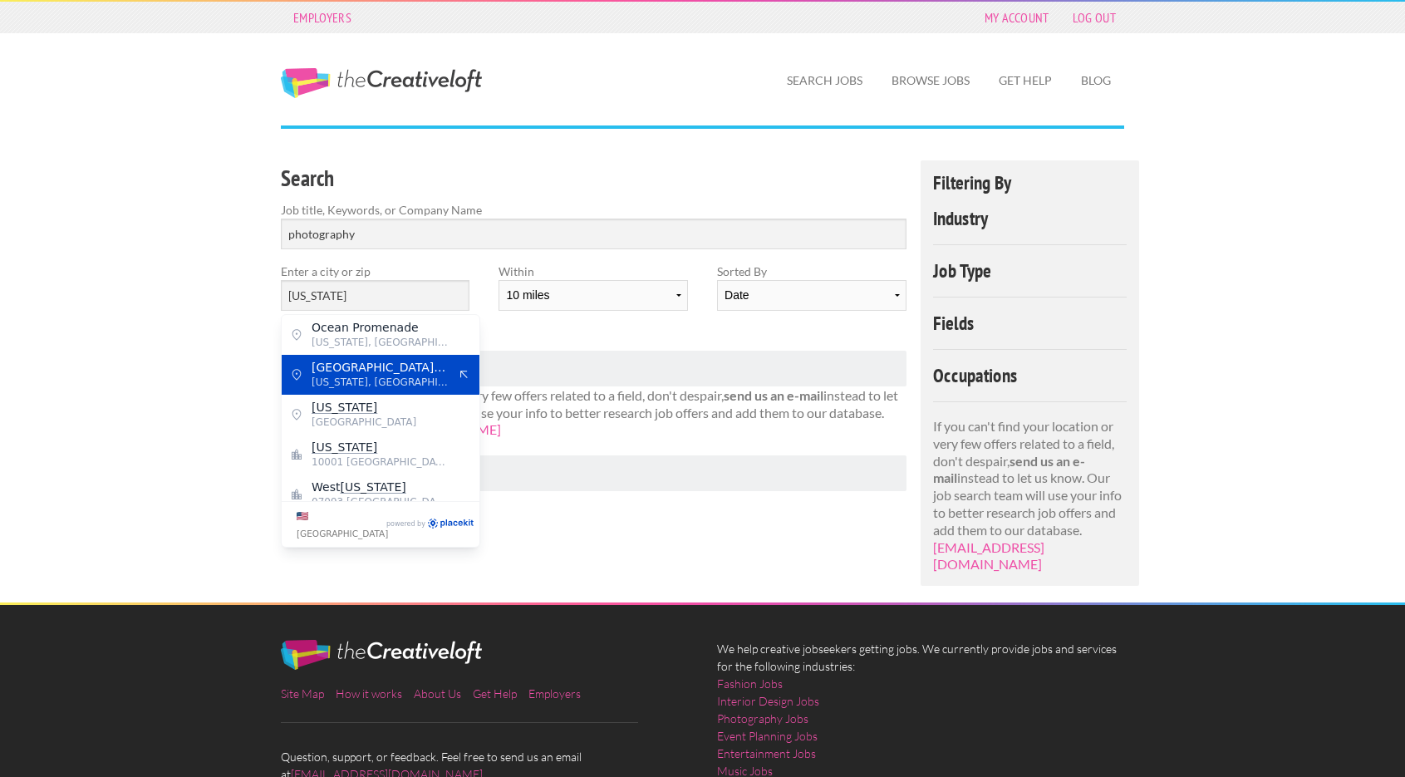
click at [365, 368] on span "[GEOGRAPHIC_DATA][STREET_ADDRESS]" at bounding box center [379, 367] width 136 height 15
type input "[GEOGRAPHIC_DATA][STREET_ADDRESS]"
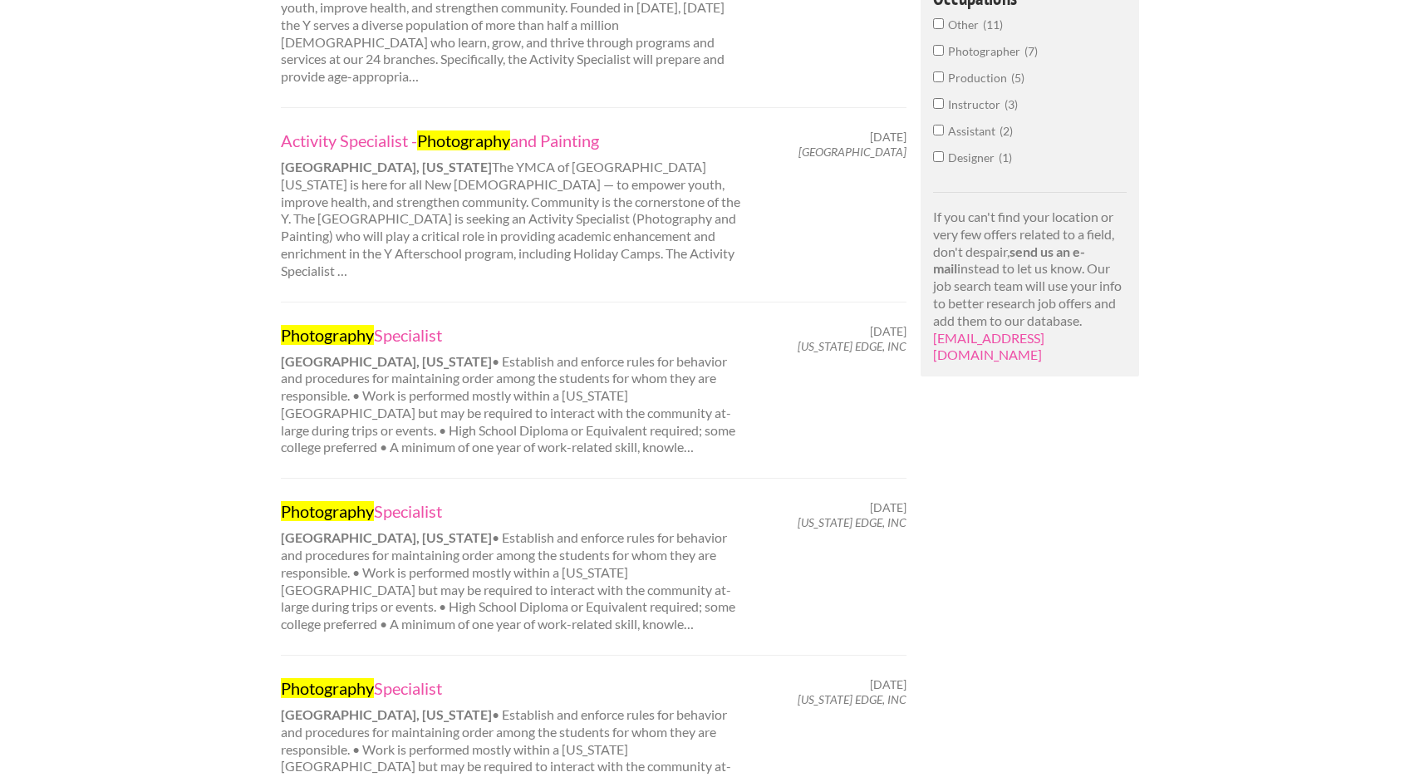
scroll to position [831, 0]
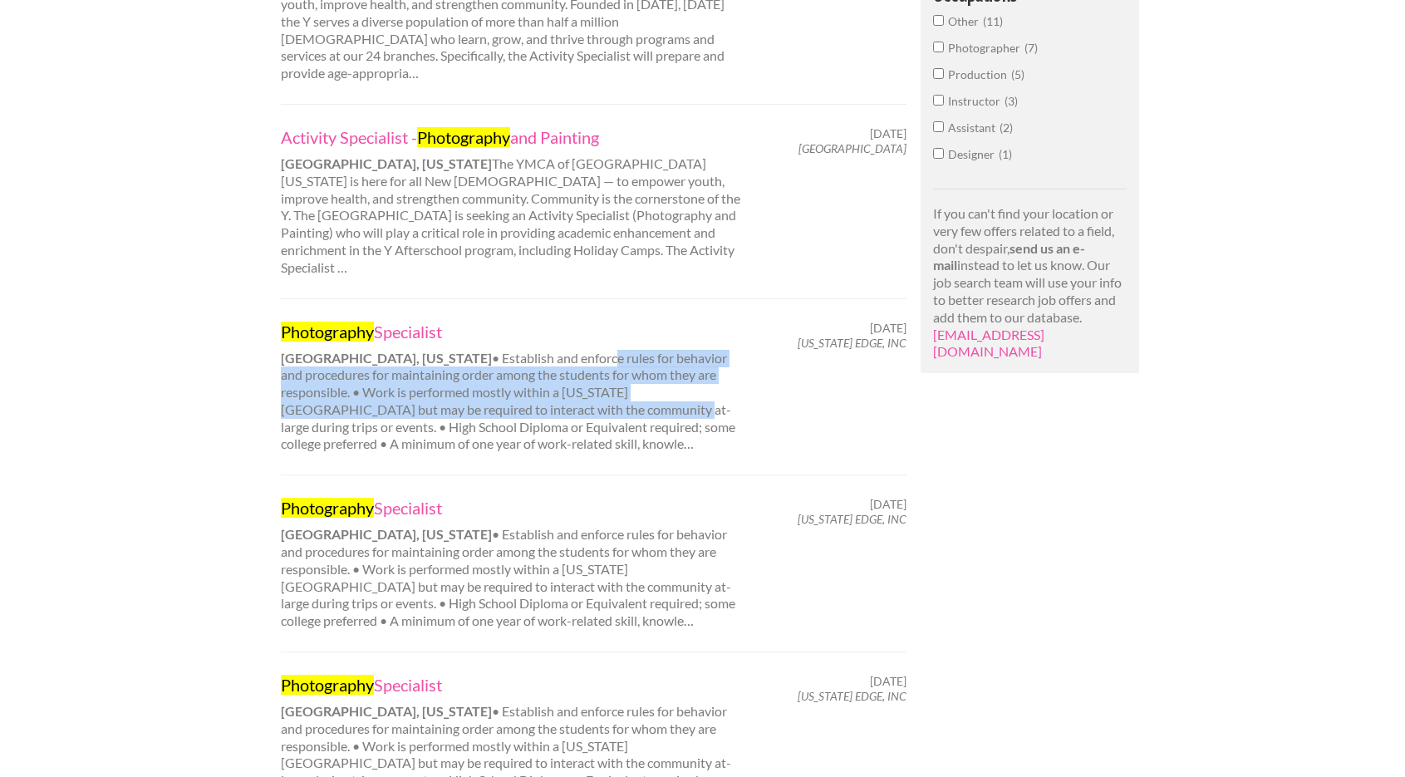
drag, startPoint x: 516, startPoint y: 323, endPoint x: 509, endPoint y: 374, distance: 51.1
click at [509, 374] on div "Photography Specialist [GEOGRAPHIC_DATA], [US_STATE] • Establish and enforce ru…" at bounding box center [512, 387] width 491 height 133
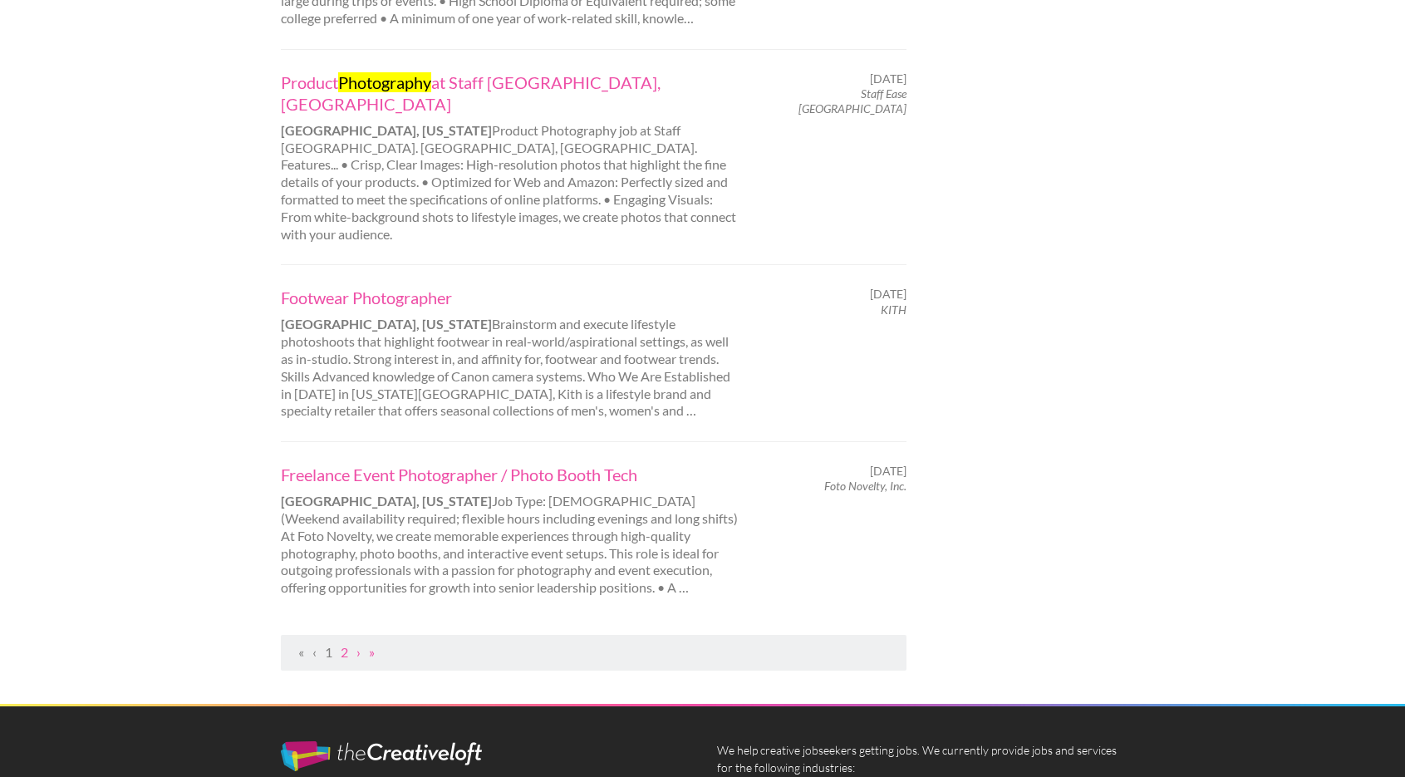
scroll to position [1628, 0]
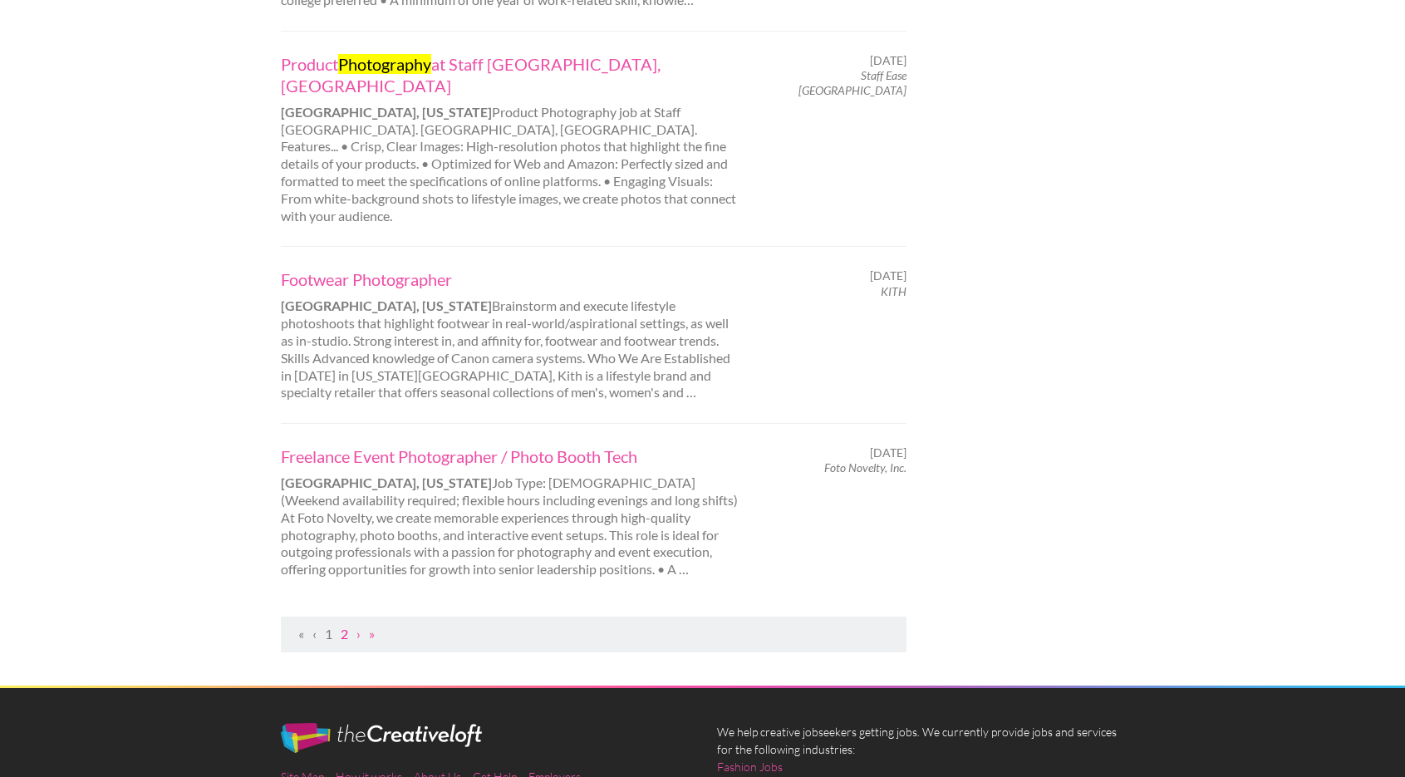
click at [343, 625] on link "2" at bounding box center [344, 633] width 7 height 16
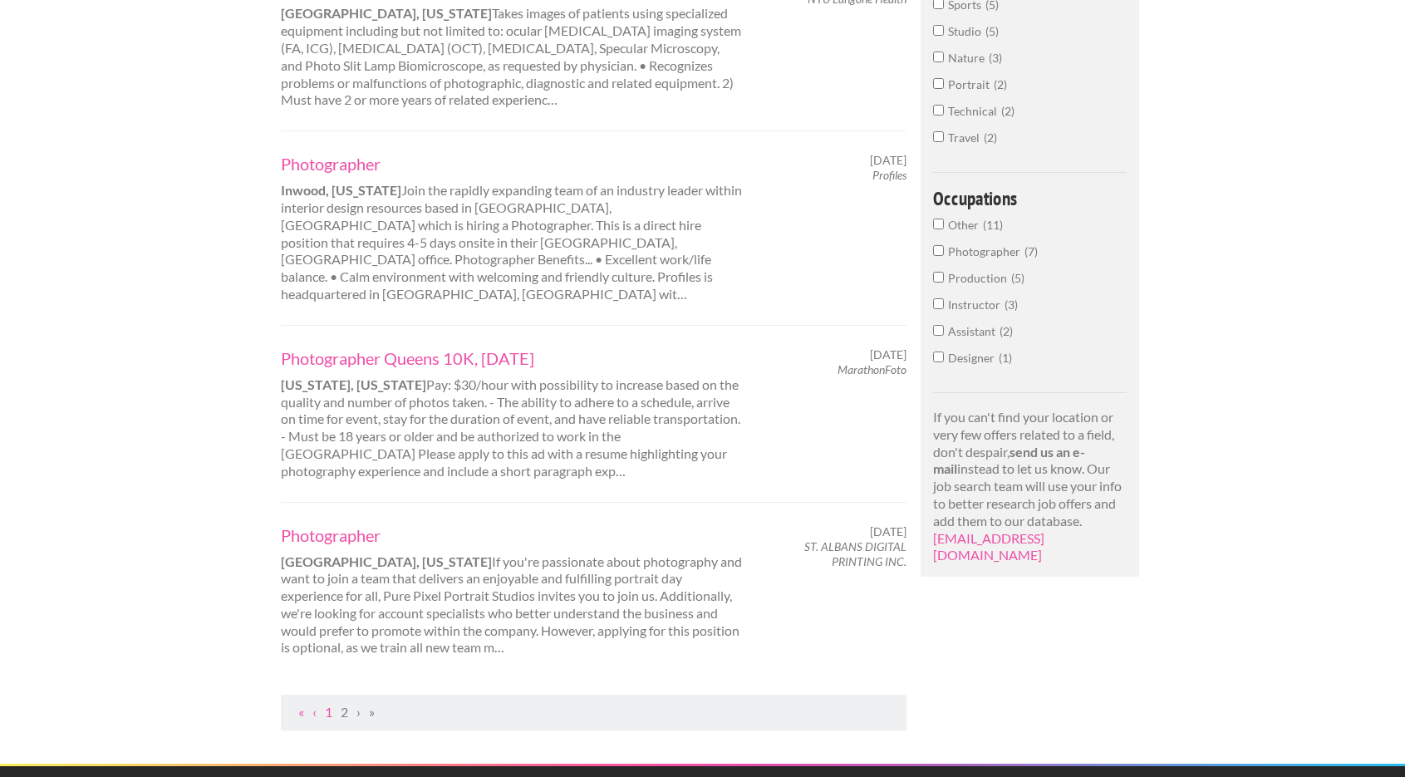
scroll to position [631, 0]
